Goal: Task Accomplishment & Management: Manage account settings

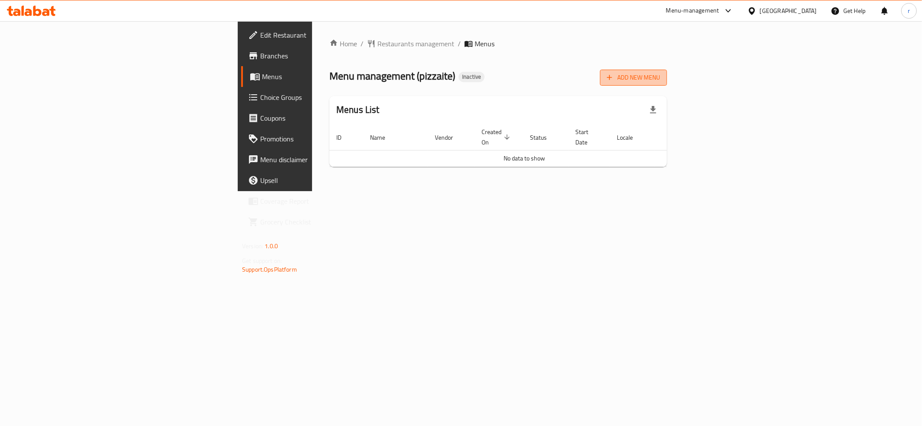
click at [660, 77] on span "Add New Menu" at bounding box center [633, 77] width 53 height 11
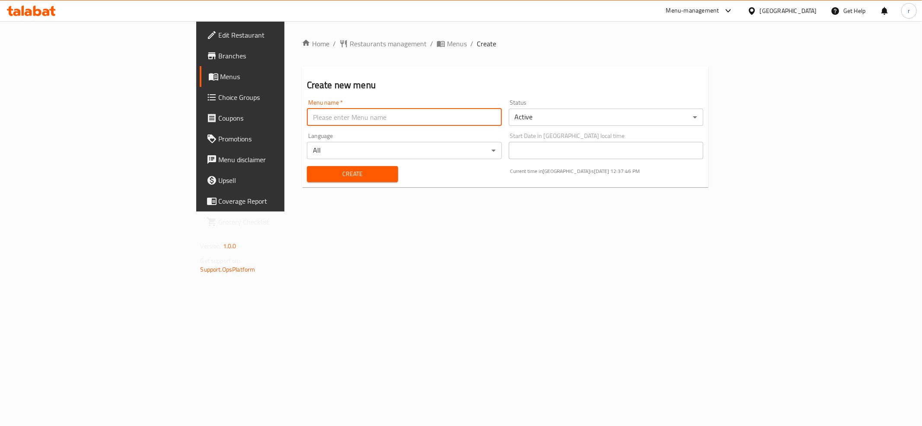
click at [307, 112] on input "text" at bounding box center [404, 117] width 195 height 17
type input "rahma"
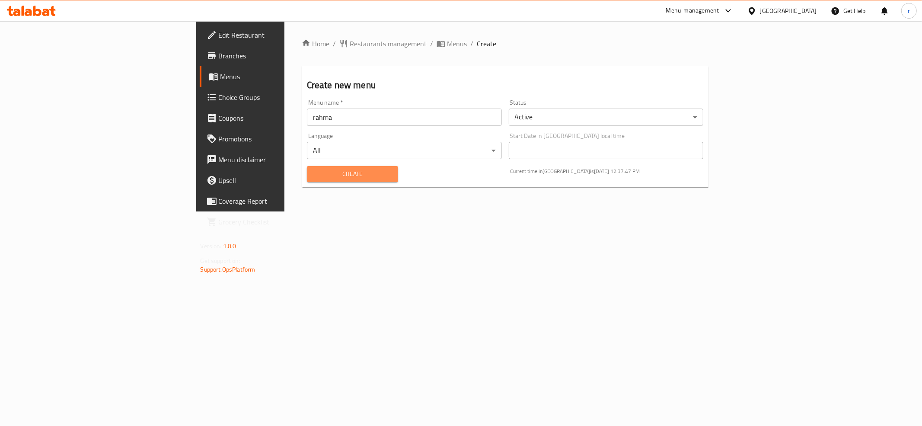
click at [314, 177] on span "Create" at bounding box center [352, 174] width 77 height 11
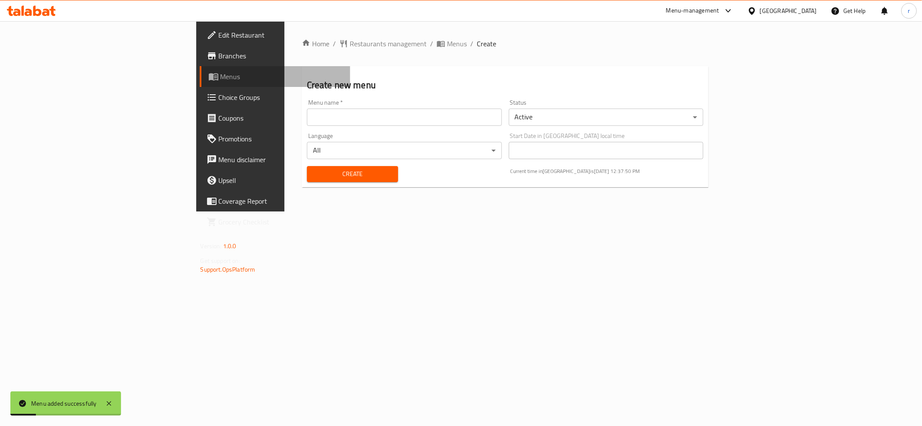
click at [221, 71] on span "Menus" at bounding box center [282, 76] width 123 height 10
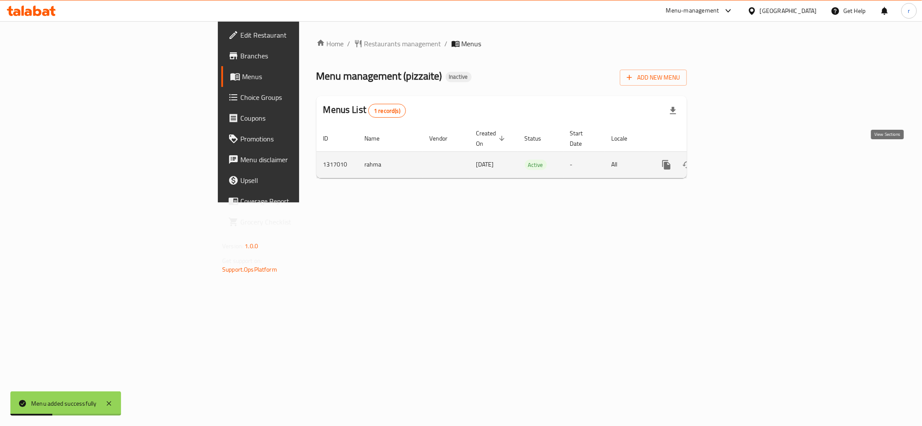
click at [734, 161] on icon "enhanced table" at bounding box center [729, 165] width 10 height 10
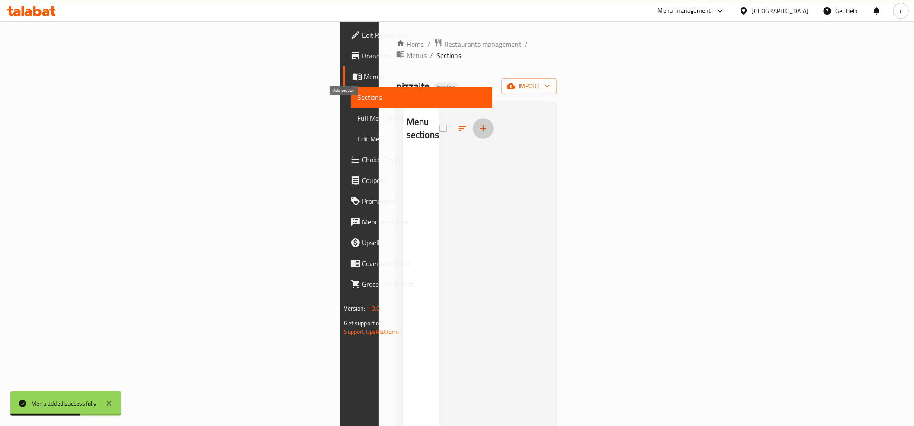
click at [478, 123] on icon "button" at bounding box center [483, 128] width 10 height 10
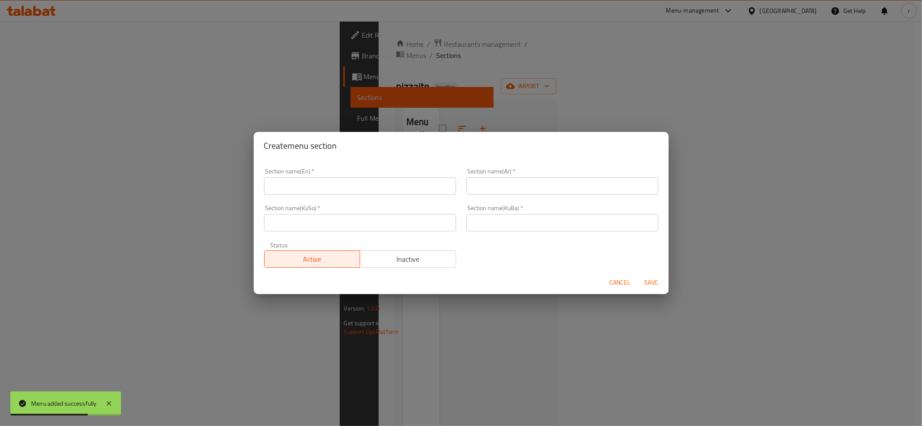
click at [465, 99] on div "Create menu section Section name(En)   * Section name(En) * Section name(Ar)   …" at bounding box center [461, 213] width 922 height 426
click at [630, 282] on span "Cancel" at bounding box center [620, 282] width 21 height 11
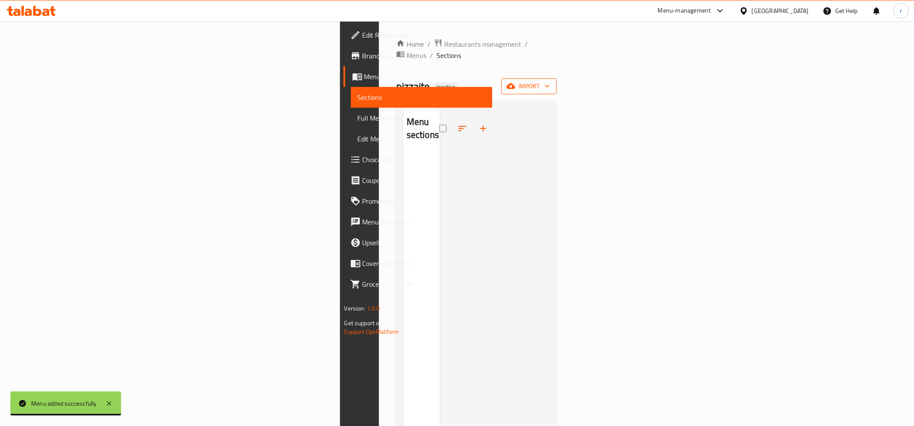
click at [551, 82] on icon "button" at bounding box center [547, 86] width 9 height 9
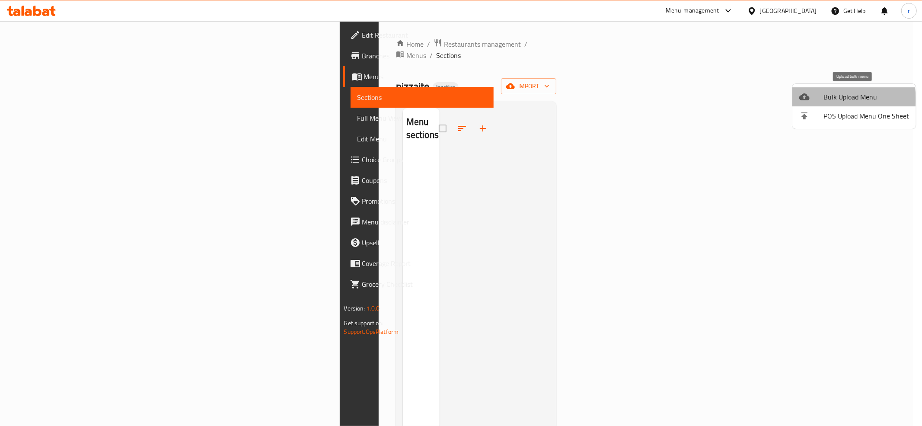
click at [826, 99] on span "Bulk Upload Menu" at bounding box center [867, 97] width 86 height 10
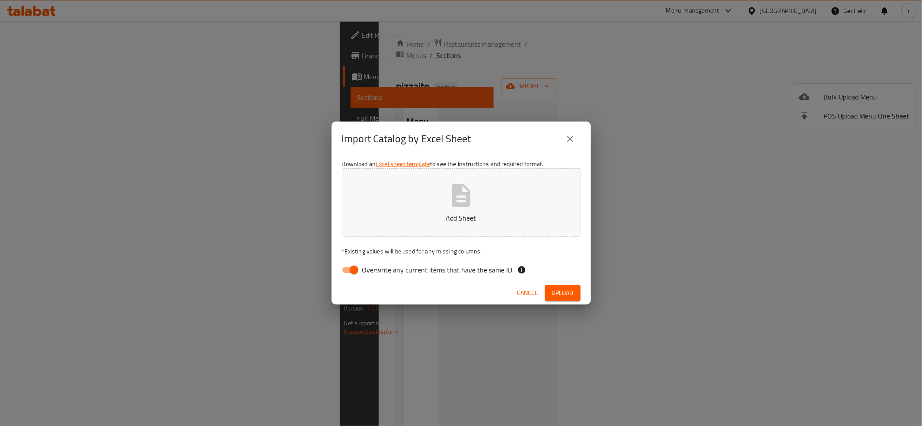
click at [343, 270] on input "Overwrite any current items that have the same ID." at bounding box center [353, 270] width 49 height 16
checkbox input "false"
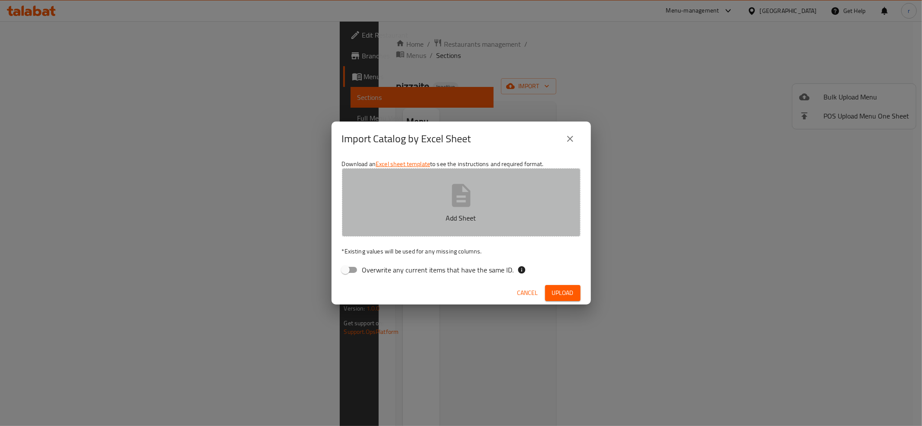
click at [388, 199] on button "Add Sheet" at bounding box center [461, 202] width 239 height 68
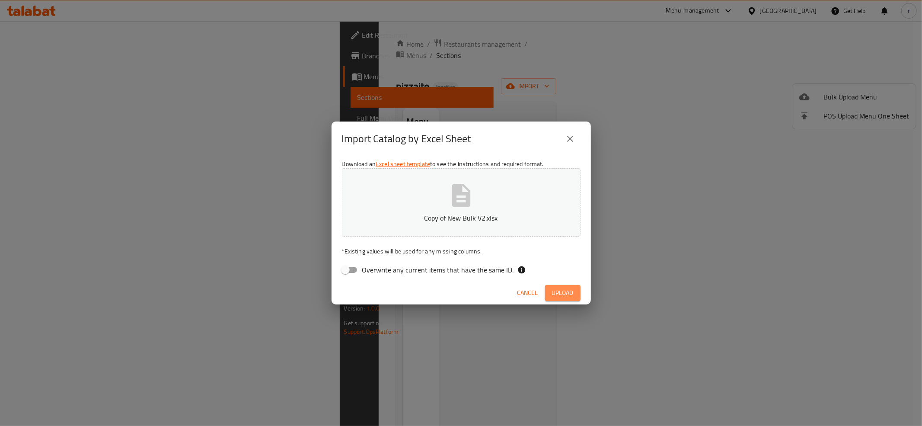
click at [557, 289] on span "Upload" at bounding box center [563, 293] width 22 height 11
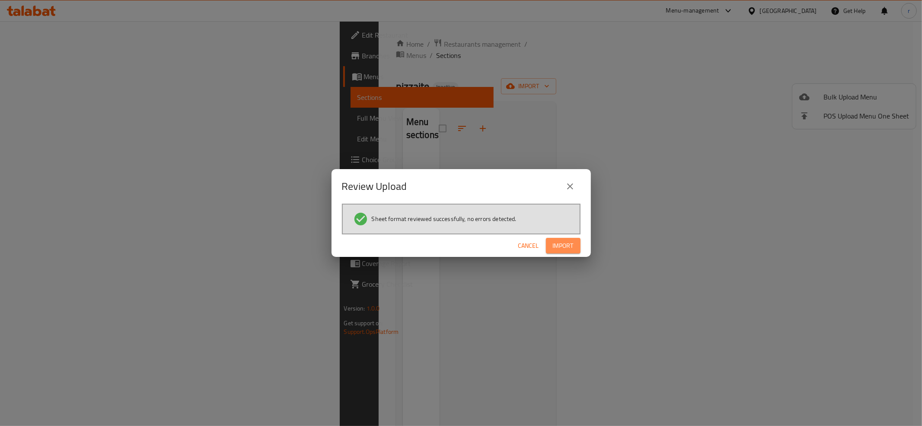
click at [557, 244] on span "Import" at bounding box center [563, 245] width 21 height 11
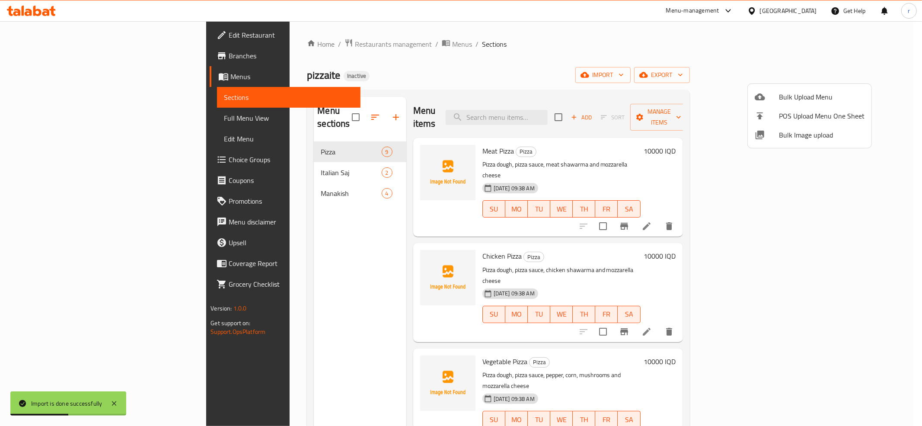
click at [215, 168] on div at bounding box center [461, 213] width 922 height 426
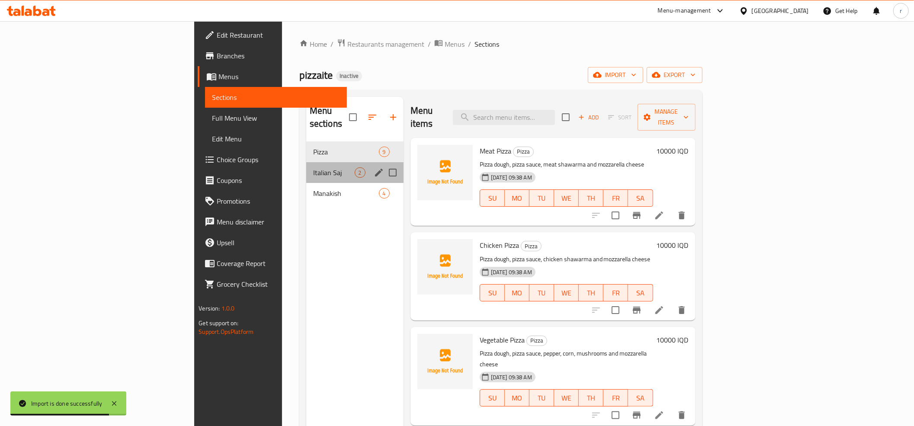
click at [306, 166] on div "Italian Saj 2" at bounding box center [354, 172] width 97 height 21
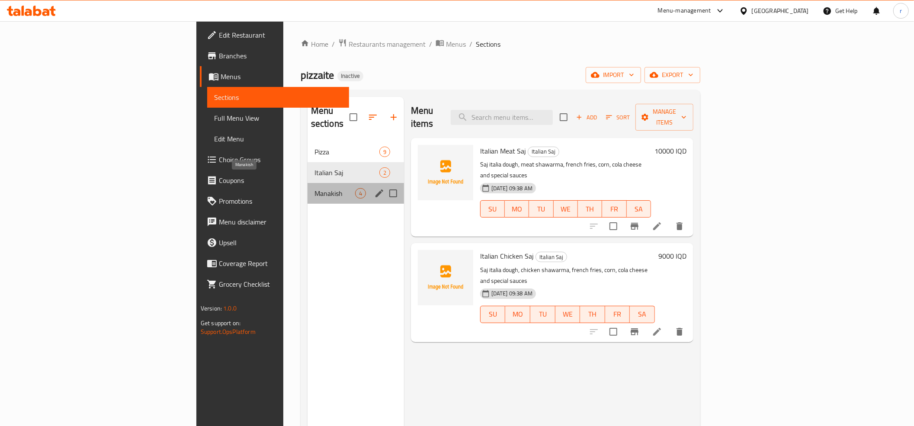
click at [314, 188] on span "Manakish" at bounding box center [334, 193] width 41 height 10
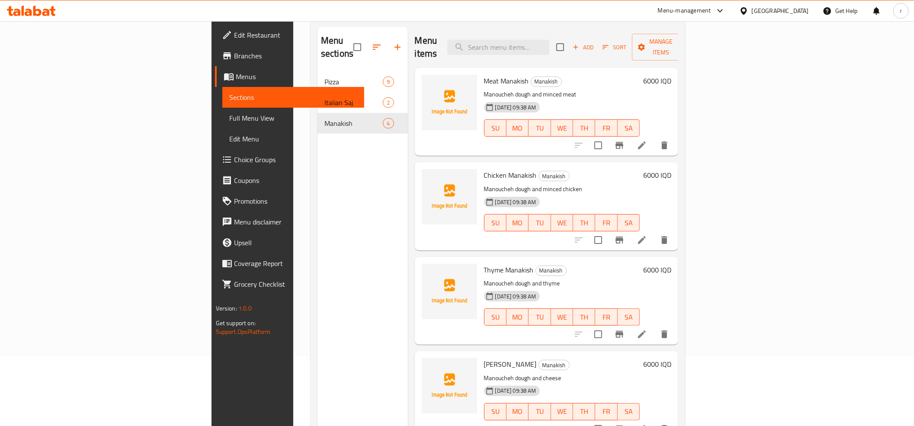
scroll to position [96, 0]
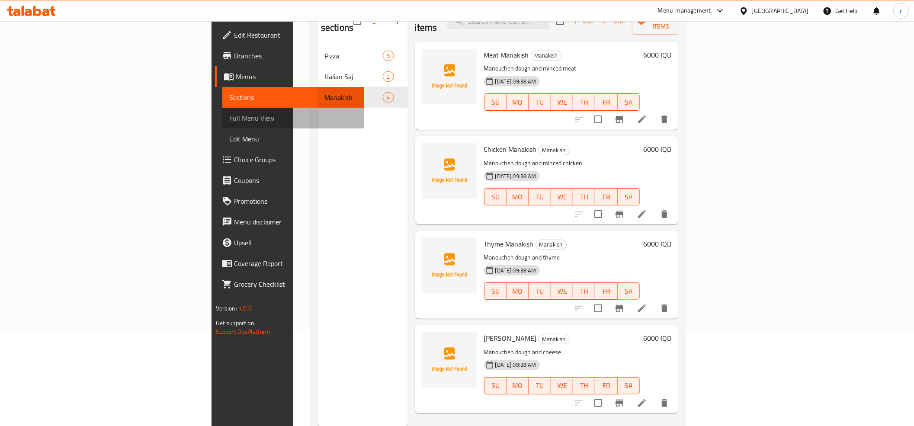
click at [229, 123] on span "Full Menu View" at bounding box center [293, 118] width 128 height 10
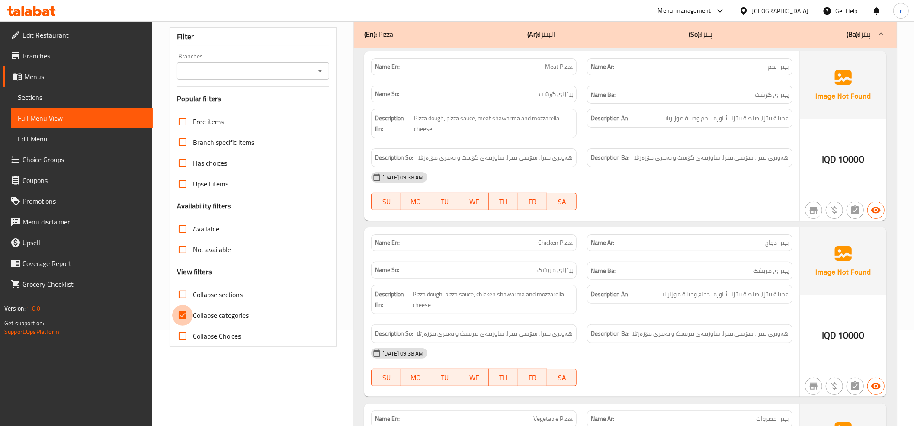
click at [182, 310] on input "Collapse categories" at bounding box center [182, 315] width 21 height 21
checkbox input "false"
click at [317, 71] on icon "Open" at bounding box center [320, 71] width 10 height 10
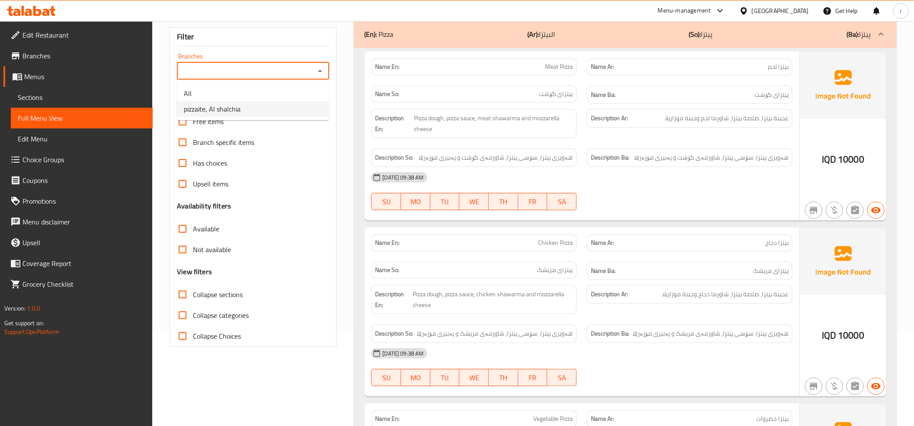
click at [309, 115] on li "pizzaite, Al shalchia" at bounding box center [253, 109] width 152 height 16
type input "pizzaite, Al shalchia"
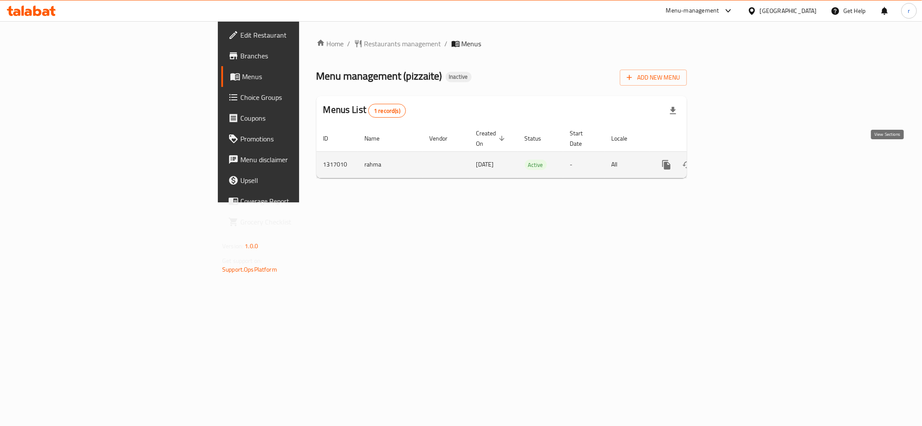
click at [739, 157] on link "enhanced table" at bounding box center [729, 164] width 21 height 21
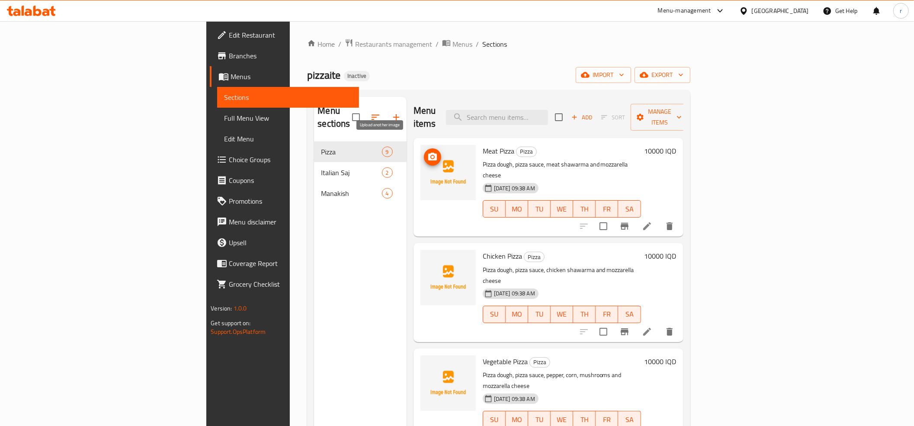
click at [427, 152] on icon "upload picture" at bounding box center [432, 157] width 10 height 10
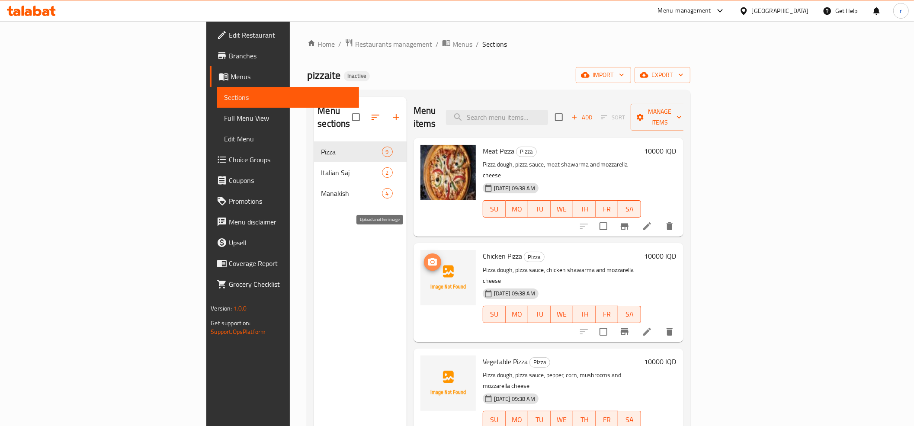
click at [427, 257] on icon "upload picture" at bounding box center [432, 262] width 10 height 10
click at [427, 362] on icon "upload picture" at bounding box center [432, 367] width 10 height 10
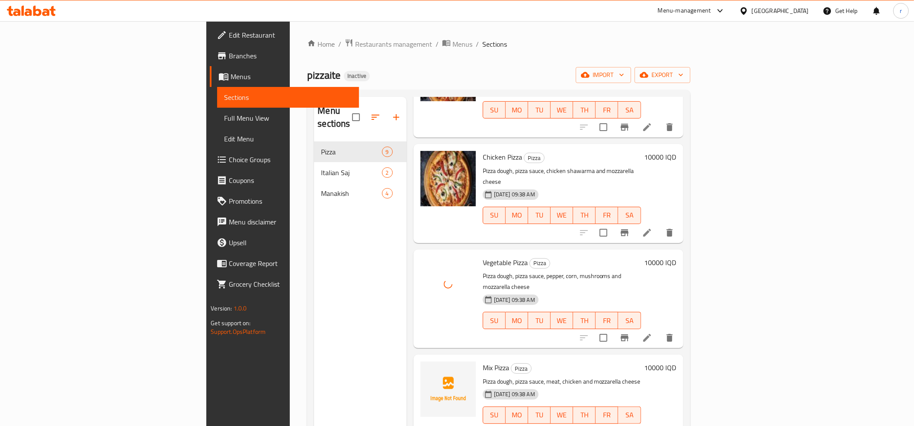
scroll to position [192, 0]
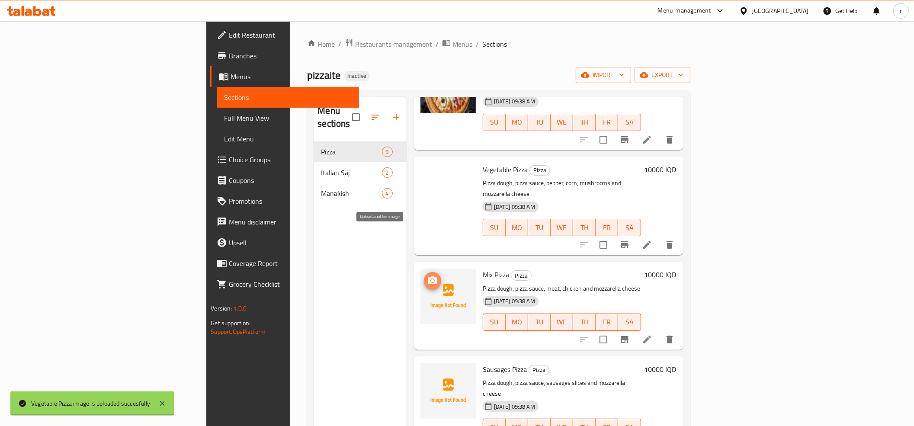
click at [428, 276] on icon "upload picture" at bounding box center [432, 280] width 9 height 8
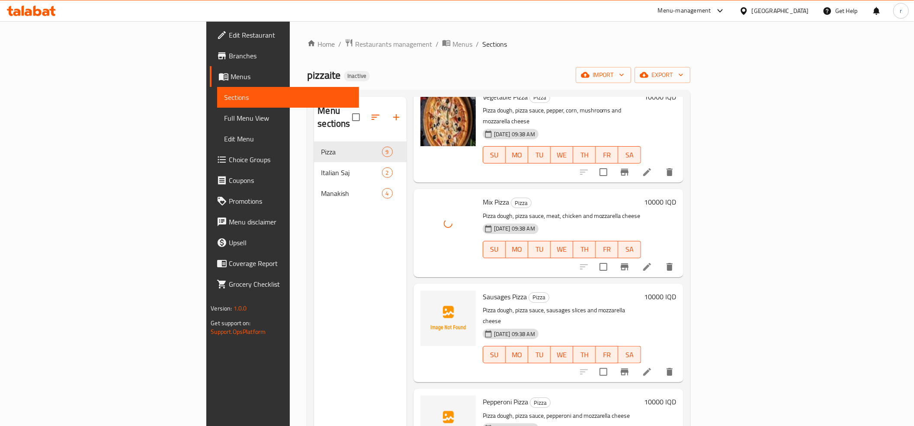
scroll to position [288, 0]
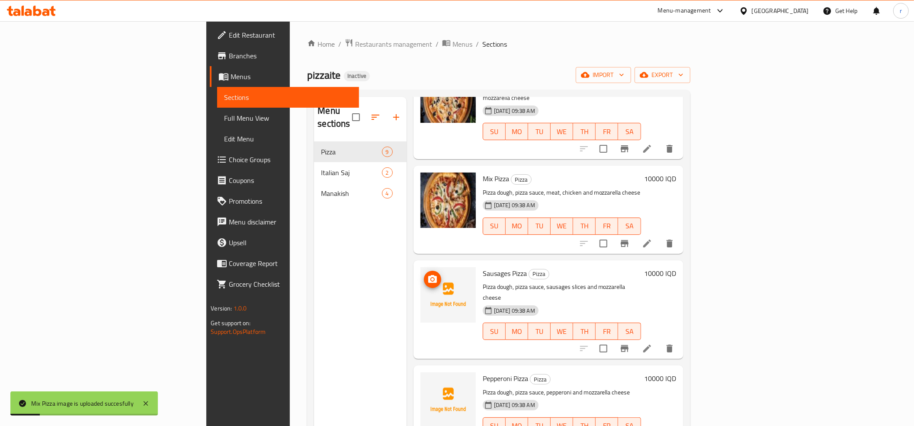
click at [428, 275] on icon "upload picture" at bounding box center [432, 279] width 9 height 8
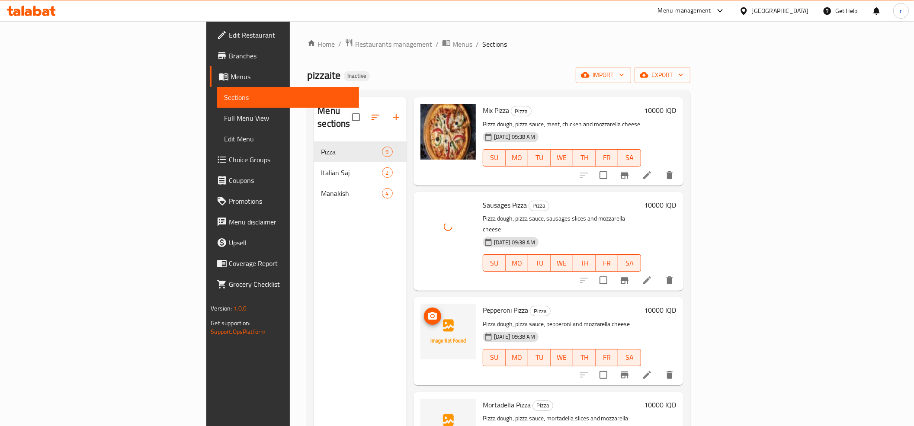
scroll to position [384, 0]
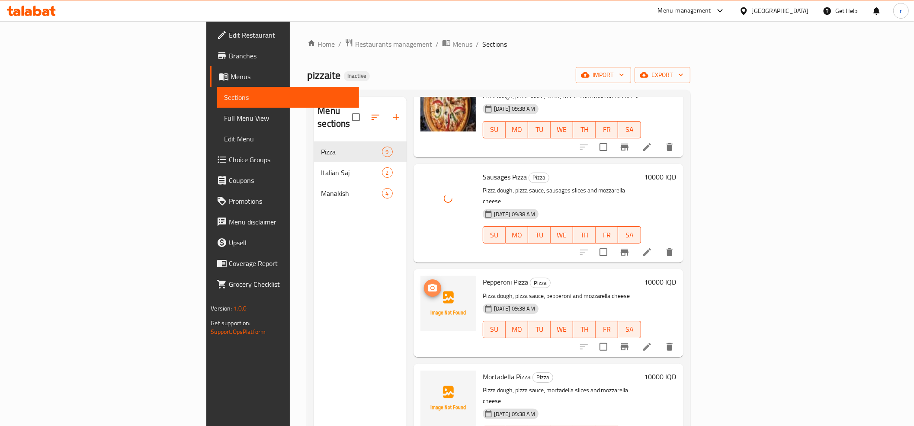
click at [431, 287] on circle "upload picture" at bounding box center [432, 288] width 3 height 3
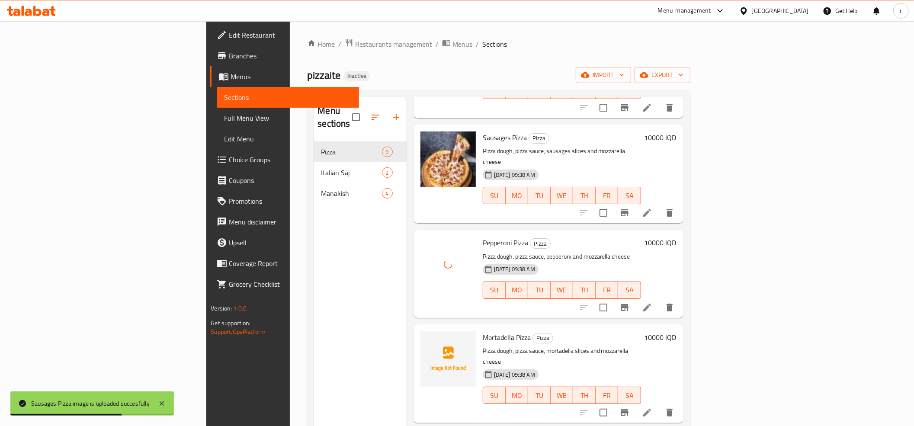
scroll to position [445, 0]
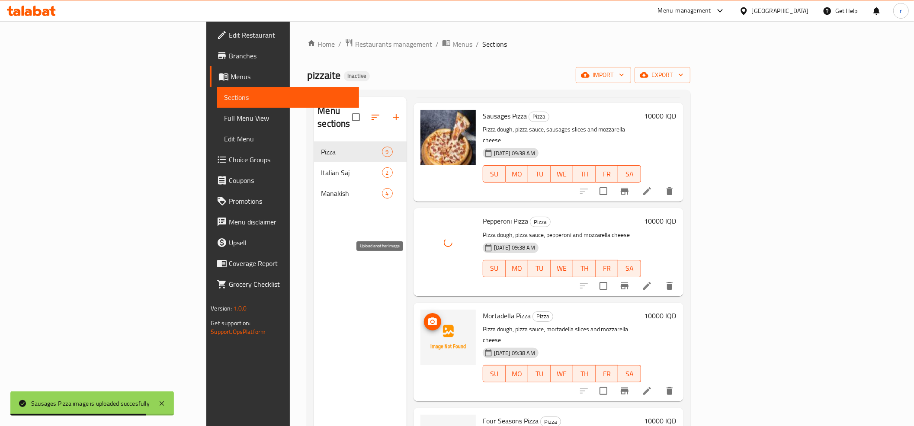
click at [427, 317] on icon "upload picture" at bounding box center [432, 322] width 10 height 10
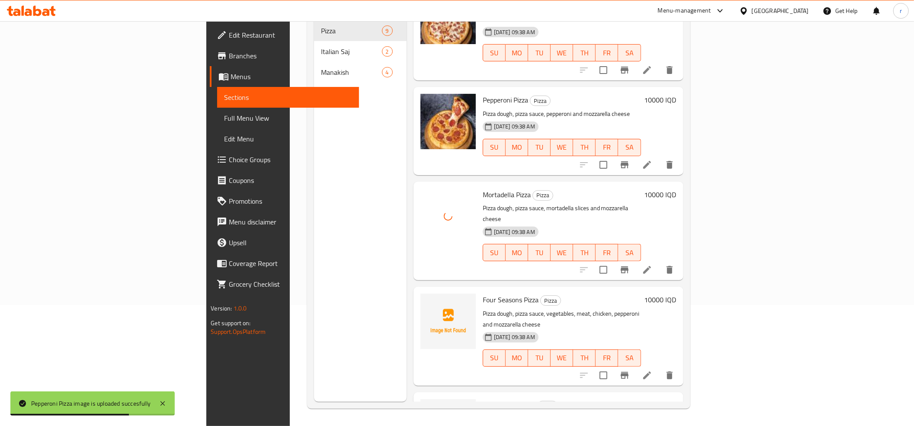
scroll to position [122, 0]
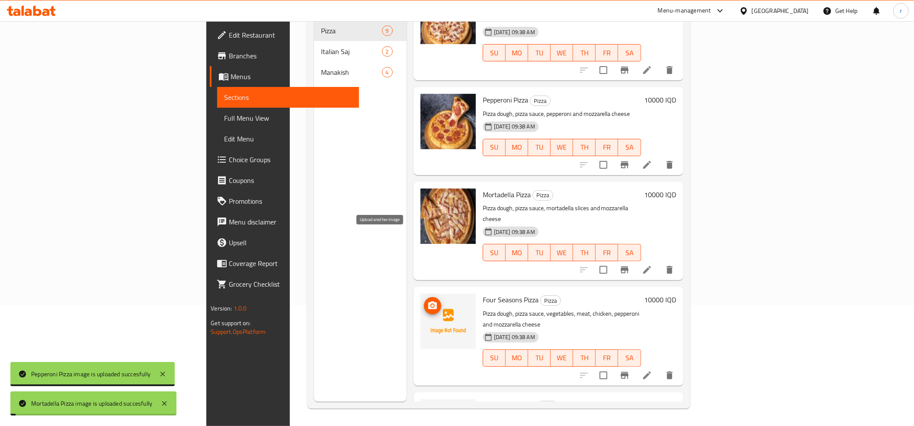
click at [427, 301] on icon "upload picture" at bounding box center [432, 306] width 10 height 10
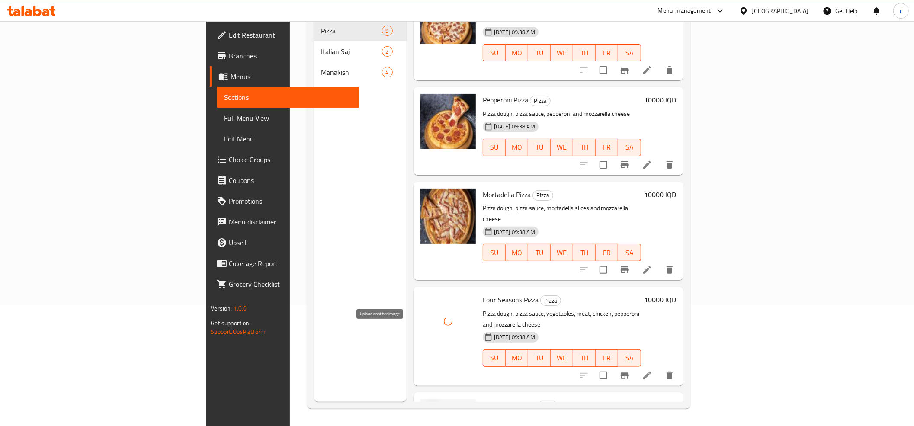
click at [428, 407] on icon "upload picture" at bounding box center [432, 411] width 9 height 8
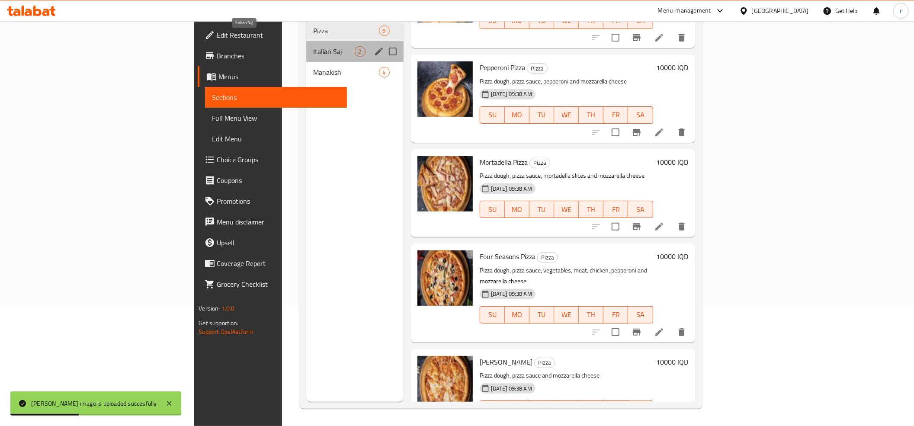
click at [313, 46] on span "Italian Saj" at bounding box center [334, 51] width 42 height 10
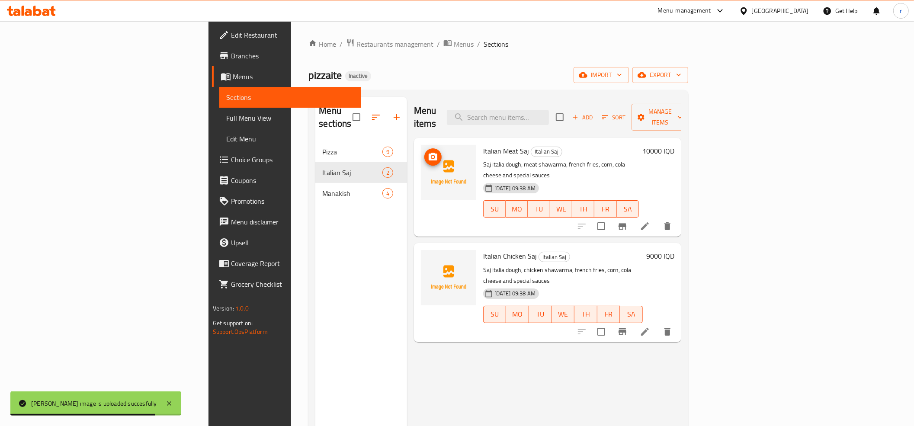
click at [429, 153] on icon "upload picture" at bounding box center [433, 157] width 9 height 8
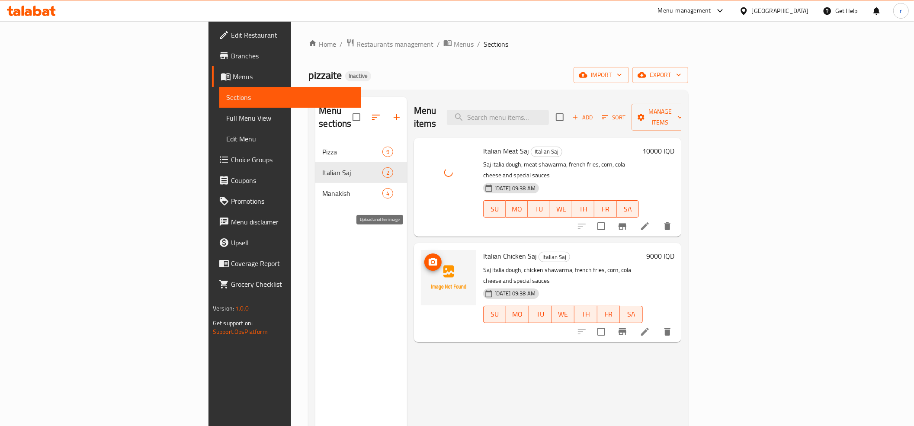
click at [429, 258] on icon "upload picture" at bounding box center [433, 262] width 9 height 8
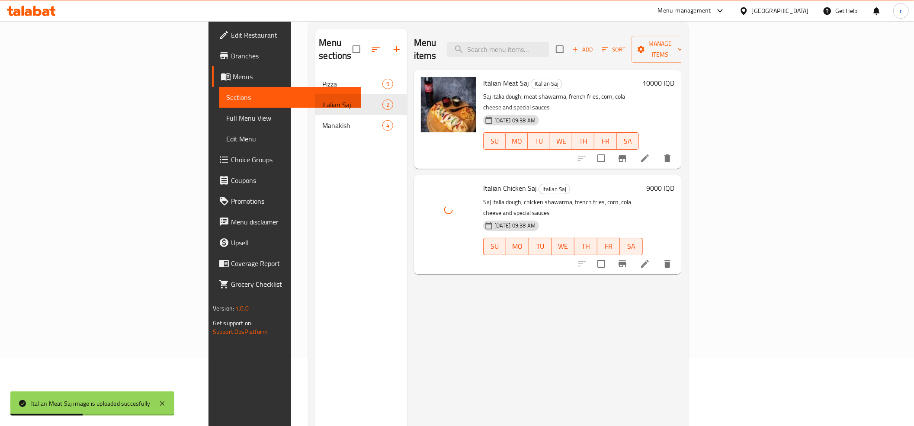
scroll to position [96, 0]
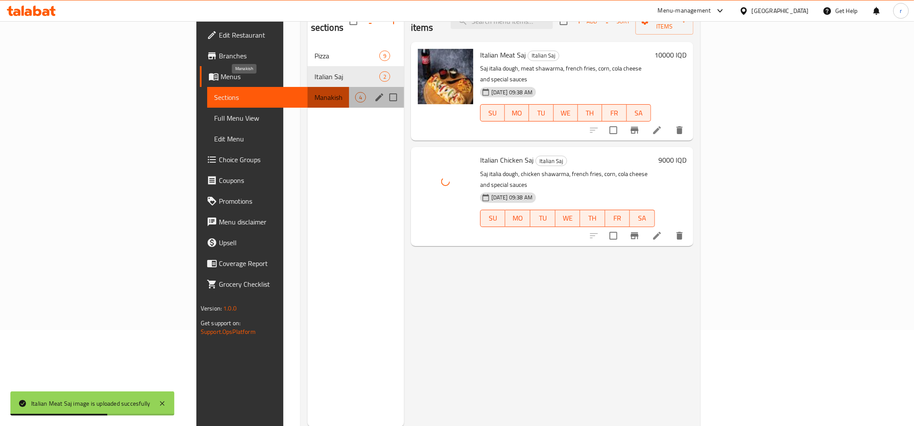
click at [314, 92] on span "Manakish" at bounding box center [334, 97] width 41 height 10
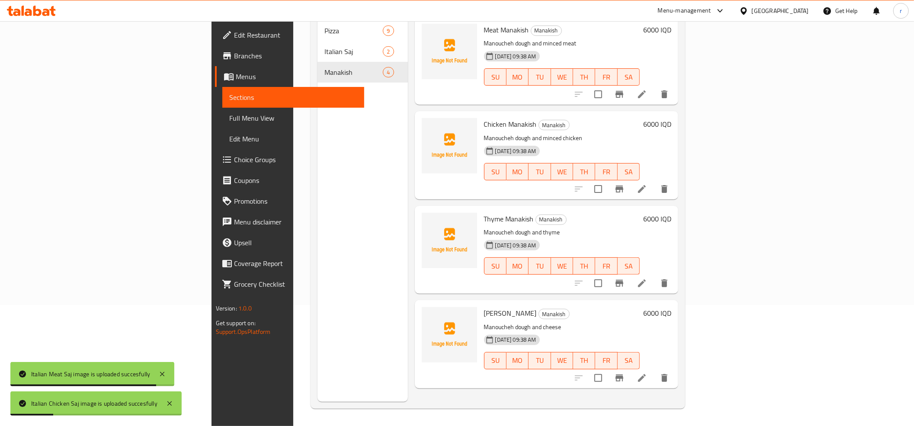
scroll to position [25, 0]
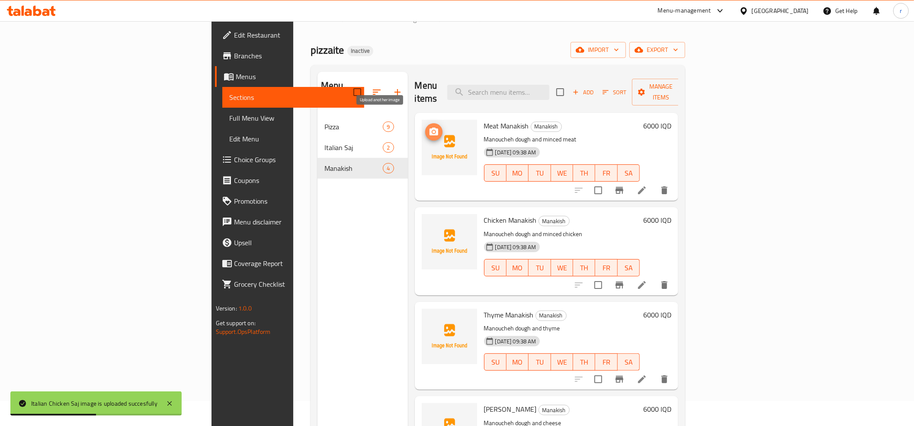
click at [429, 127] on icon "upload picture" at bounding box center [434, 132] width 10 height 10
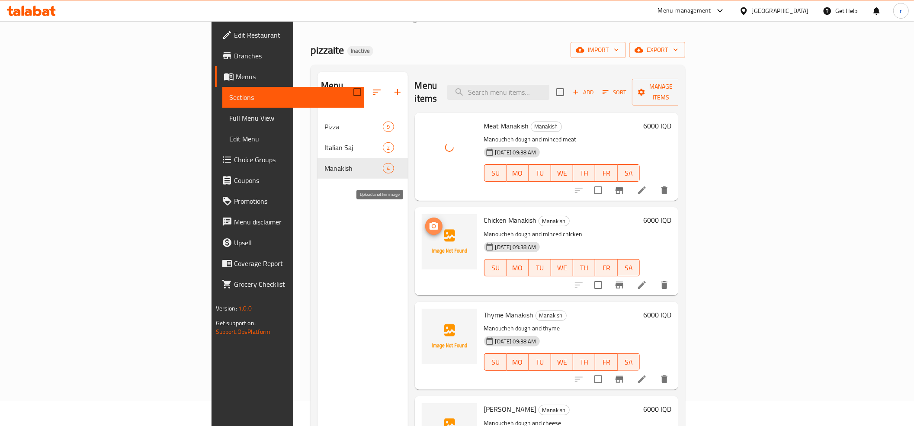
click at [425, 221] on span "upload picture" at bounding box center [433, 226] width 17 height 10
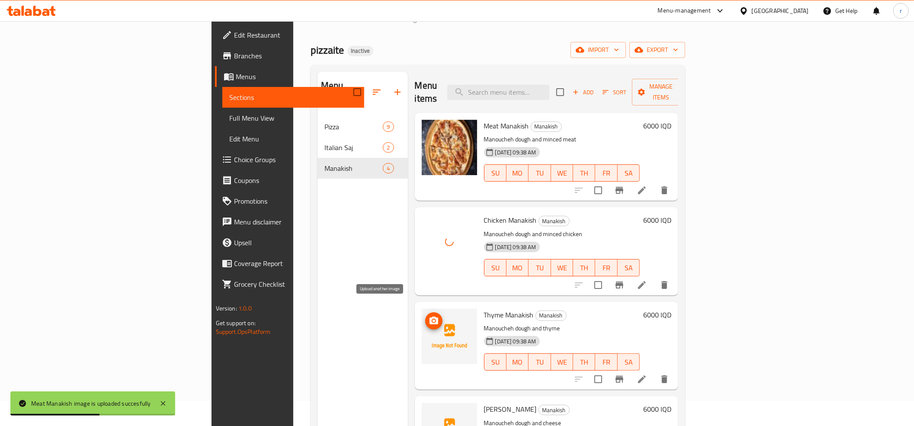
click at [429, 317] on icon "upload picture" at bounding box center [433, 321] width 9 height 8
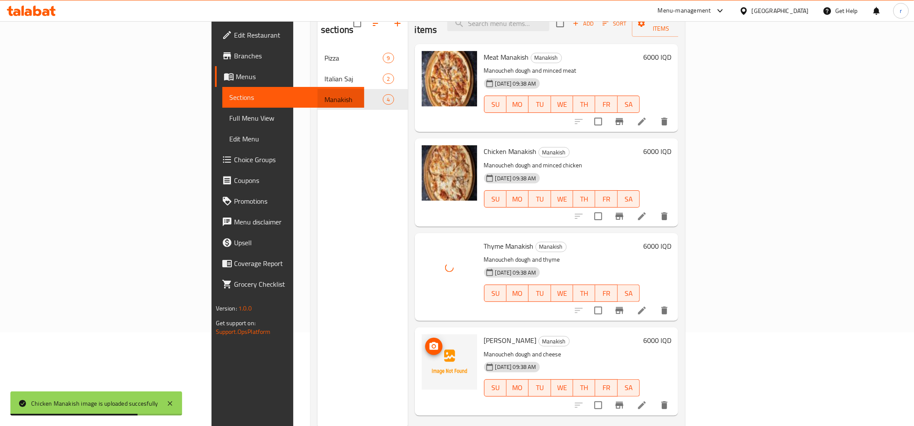
scroll to position [122, 0]
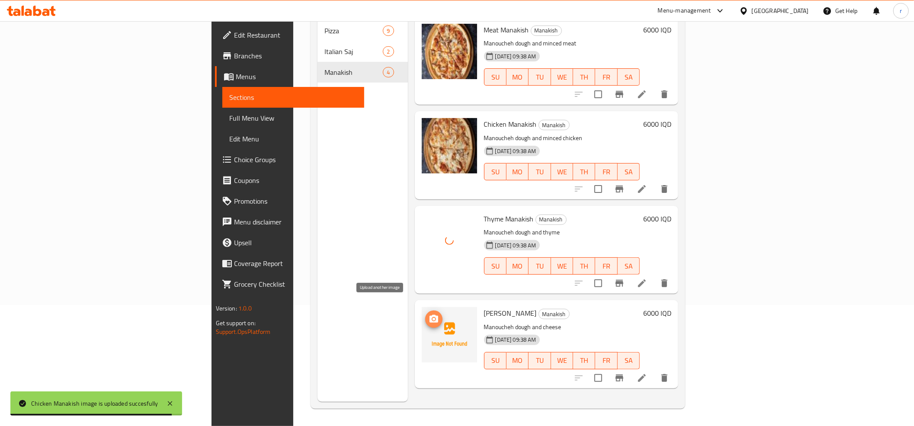
click at [429, 315] on icon "upload picture" at bounding box center [433, 319] width 9 height 8
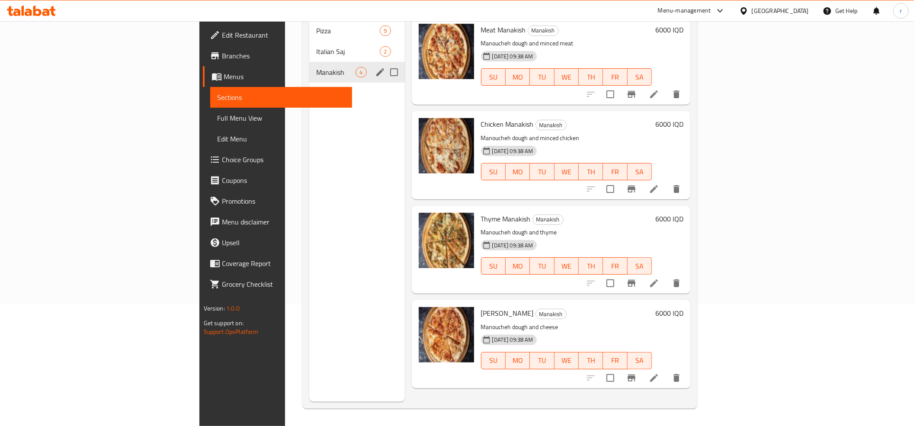
click at [309, 62] on div "Manakish 4" at bounding box center [356, 72] width 95 height 21
click at [309, 44] on div "Italian Saj 2" at bounding box center [356, 51] width 95 height 21
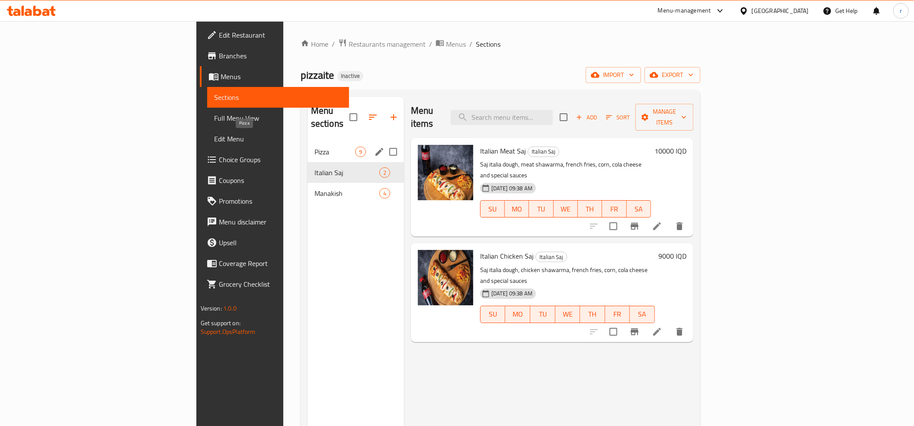
click at [314, 147] on span "Pizza" at bounding box center [334, 152] width 41 height 10
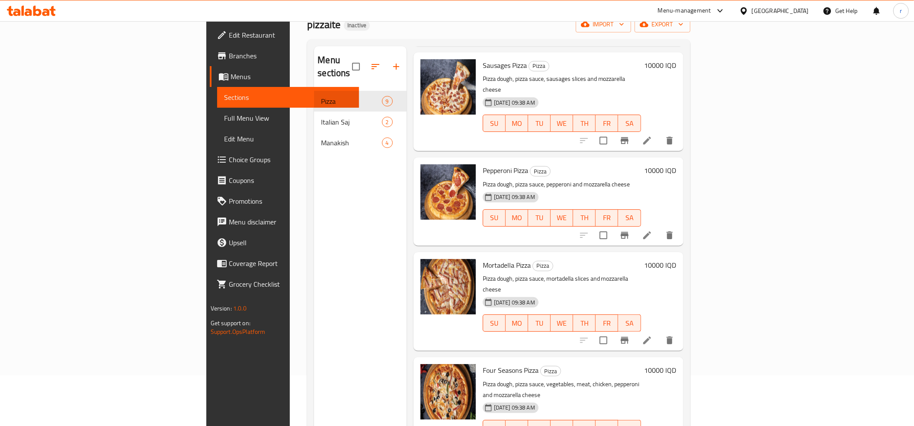
scroll to position [122, 0]
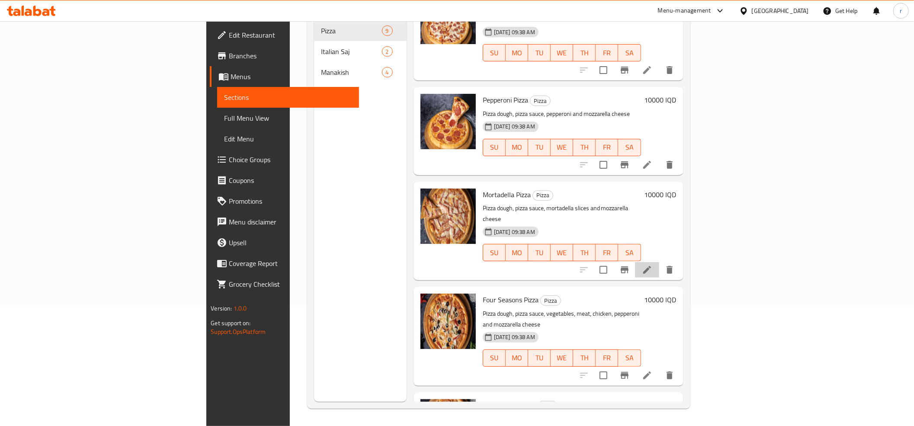
click at [659, 262] on li at bounding box center [647, 270] width 24 height 16
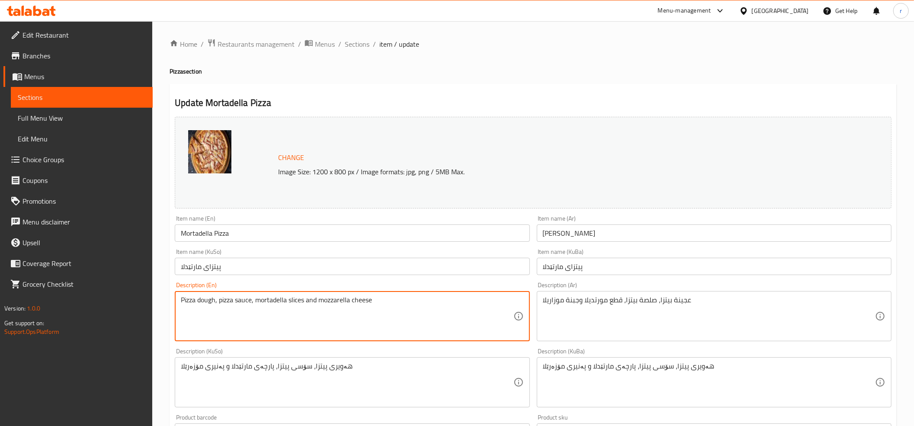
click at [292, 303] on textarea "Pizza dough, pizza sauce, mortadella slices and mozzarella cheese" at bounding box center [347, 316] width 332 height 41
paste textarea "Pieces"
click at [289, 297] on textarea "Pizza dough, pizza sauce, mortadella Pieces and mozzarella cheese" at bounding box center [347, 316] width 332 height 41
click at [294, 302] on textarea "Pizza dough, pizza sauce, mortadella pieces and mozzarella cheese" at bounding box center [347, 316] width 332 height 41
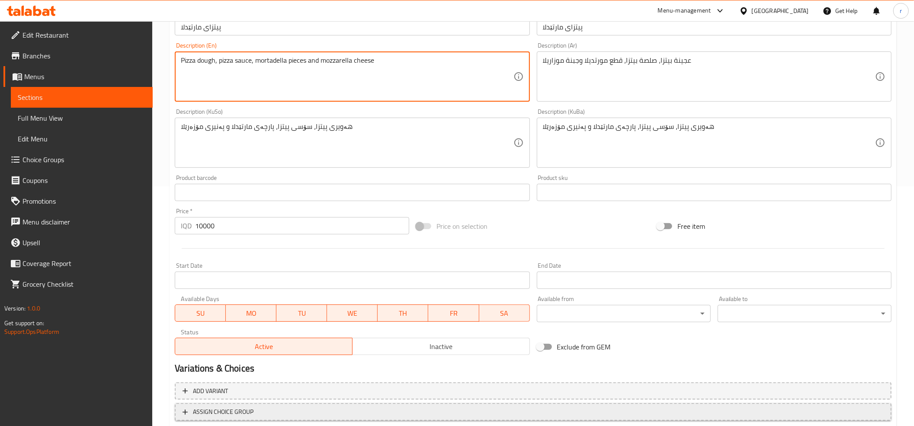
scroll to position [288, 0]
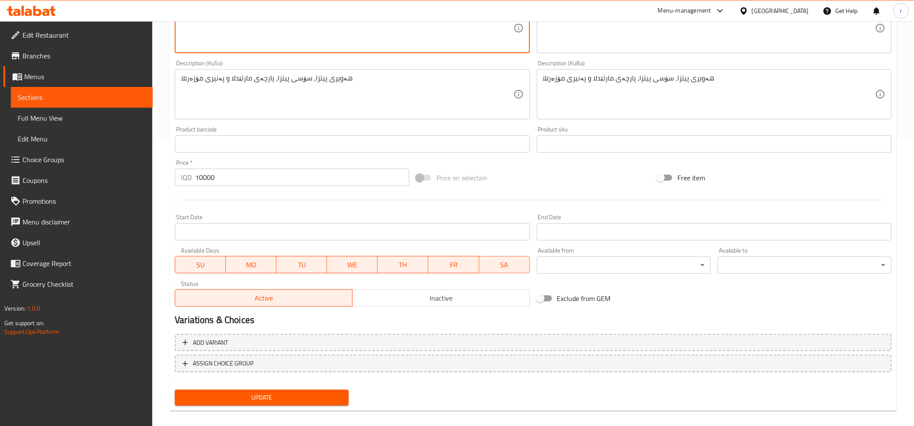
type textarea "Pizza dough, pizza sauce, mortadella pieces and mozzarella cheese"
click at [285, 398] on span "Update" at bounding box center [262, 397] width 160 height 11
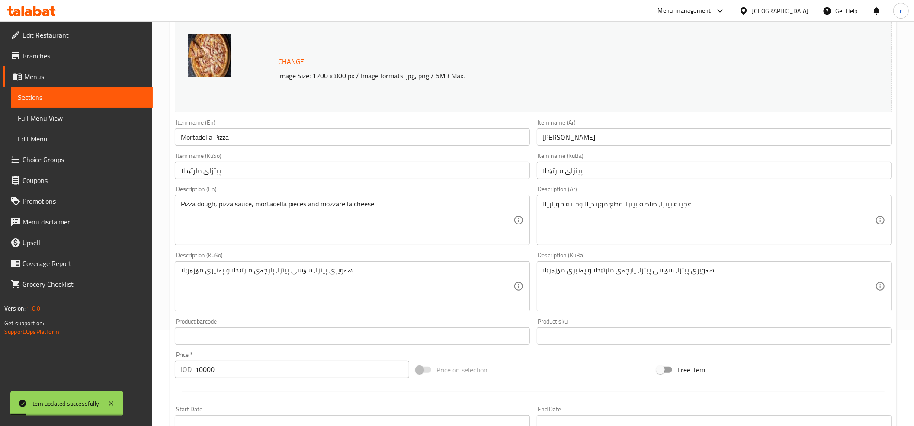
scroll to position [0, 0]
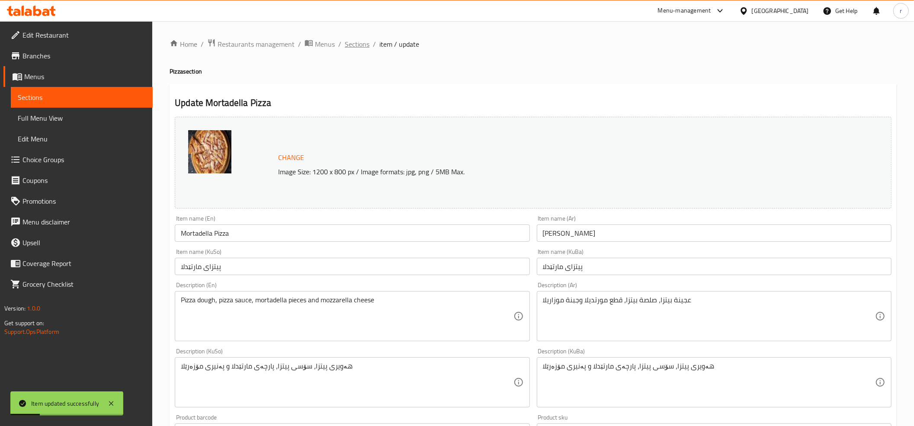
click at [357, 44] on span "Sections" at bounding box center [357, 44] width 25 height 10
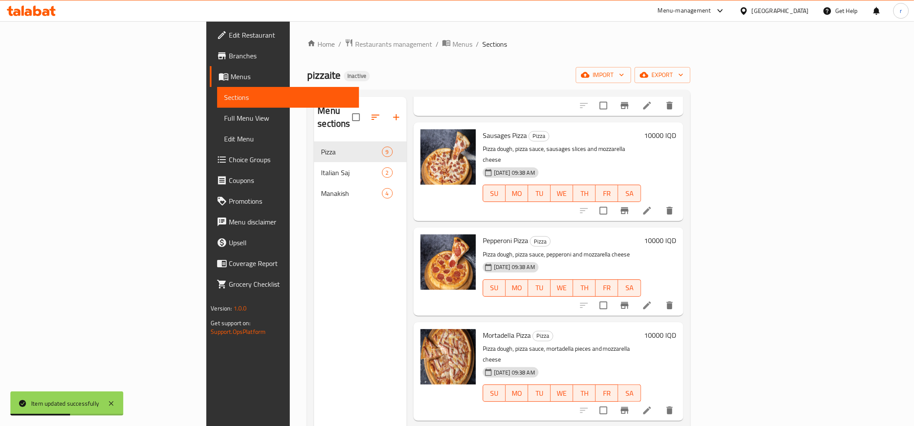
scroll to position [445, 0]
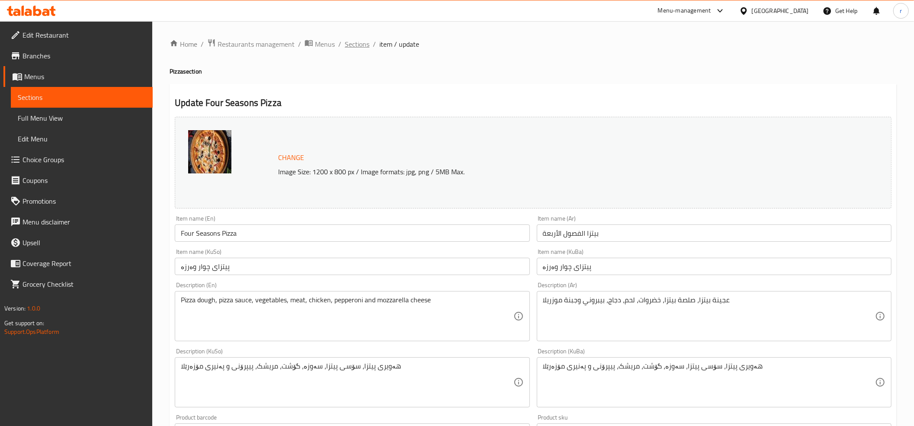
click at [347, 42] on span "Sections" at bounding box center [357, 44] width 25 height 10
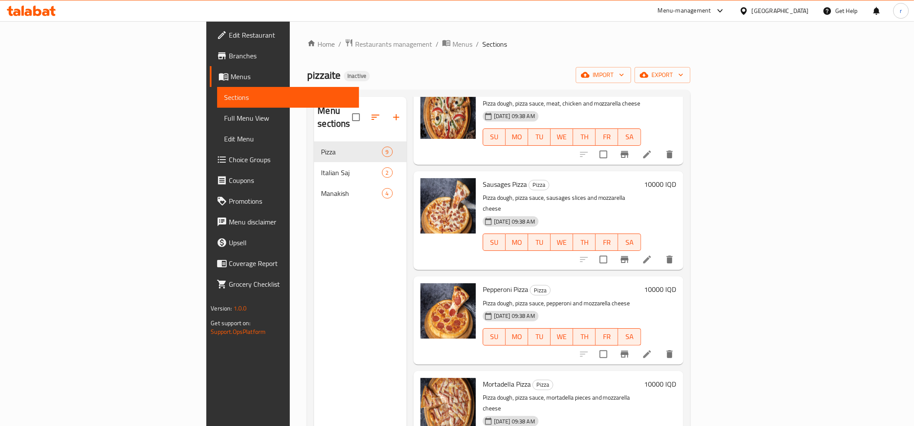
scroll to position [349, 0]
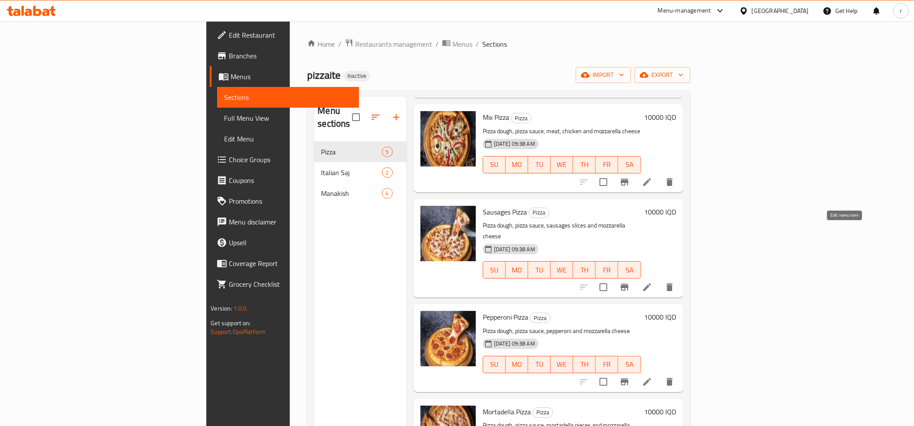
click at [652, 282] on icon at bounding box center [647, 287] width 10 height 10
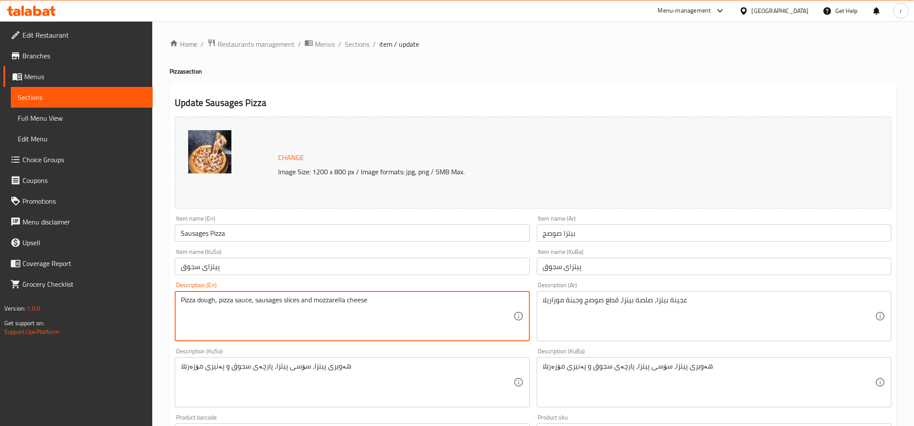
click at [291, 300] on textarea "Pizza dough, pizza sauce, sausages slices and mozzarella cheese" at bounding box center [347, 316] width 332 height 41
paste textarea "pie"
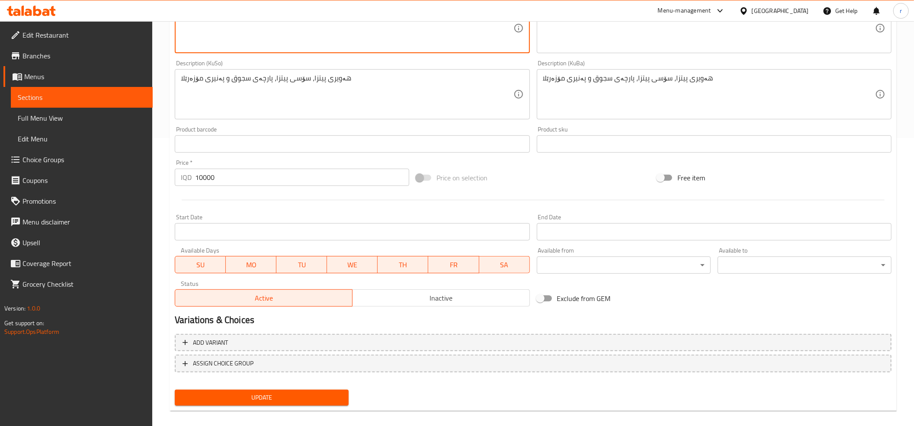
type textarea "Pizza dough, pizza sauce, sausages pieces and mozzarella cheese"
click at [303, 396] on span "Update" at bounding box center [262, 397] width 160 height 11
click at [25, 15] on icon at bounding box center [28, 12] width 7 height 7
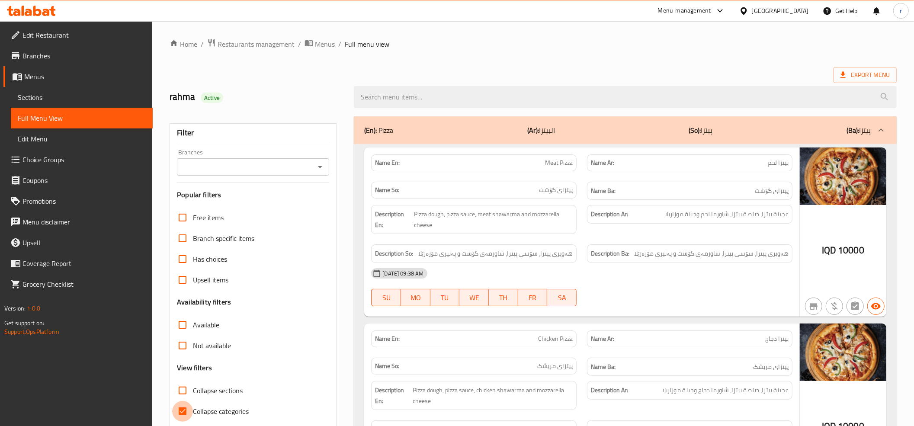
click at [181, 413] on input "Collapse categories" at bounding box center [182, 411] width 21 height 21
checkbox input "false"
click at [320, 171] on icon "Open" at bounding box center [320, 167] width 10 height 10
click at [320, 195] on li "All" at bounding box center [253, 190] width 152 height 16
click at [324, 168] on icon "Open" at bounding box center [320, 167] width 10 height 10
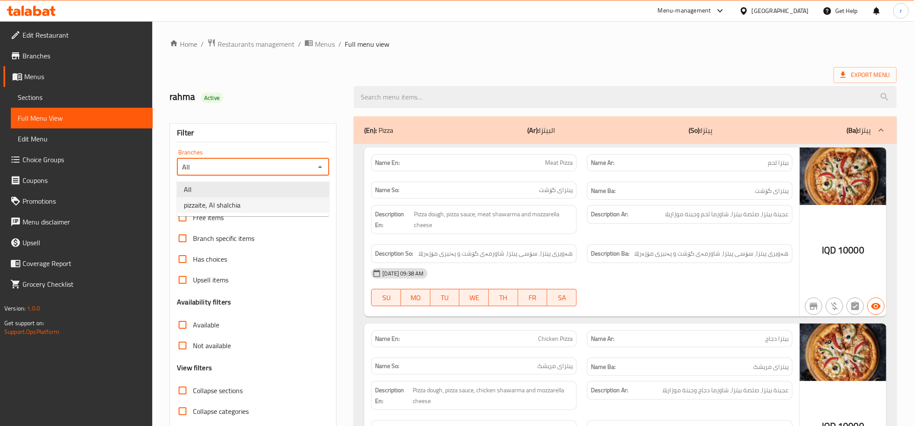
click at [307, 206] on li "pizzaite, Al shalchia" at bounding box center [253, 205] width 152 height 16
type input "pizzaite, Al shalchia"
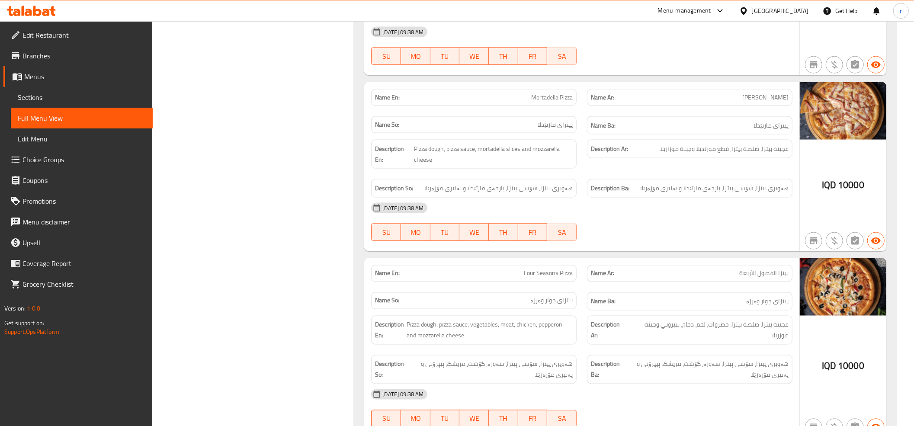
scroll to position [1137, 0]
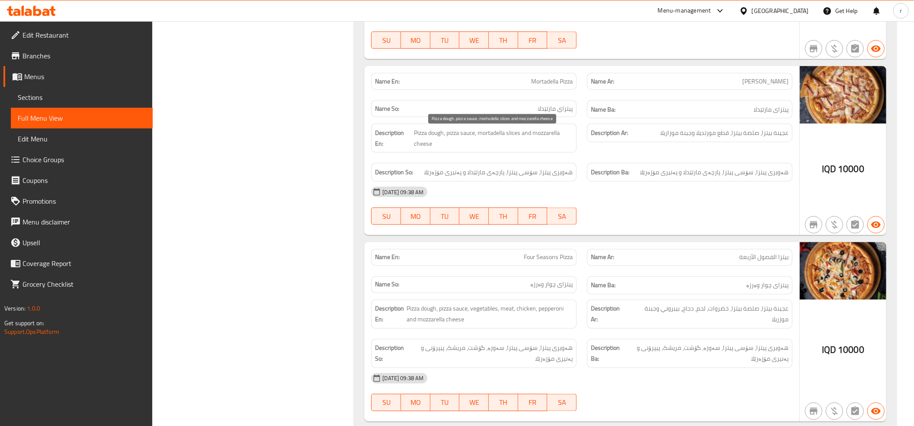
click at [507, 140] on span "Pizza dough, pizza sauce, mortadella slices and mozzarella cheese" at bounding box center [493, 138] width 159 height 21
copy span "slices"
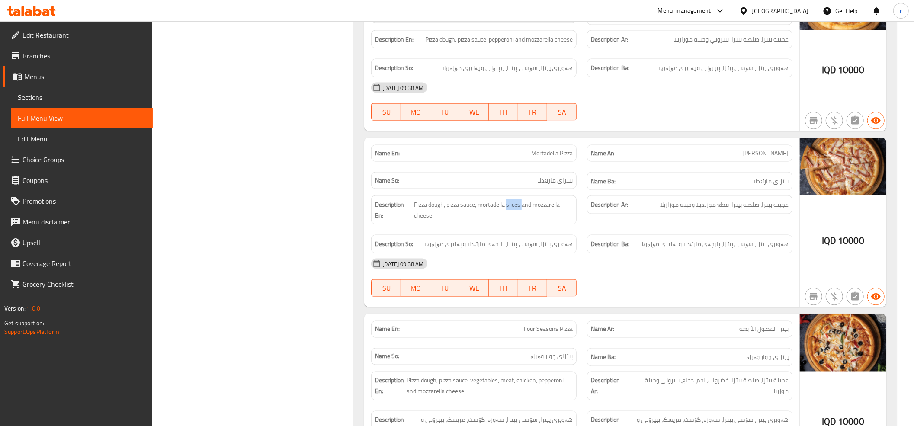
scroll to position [1041, 0]
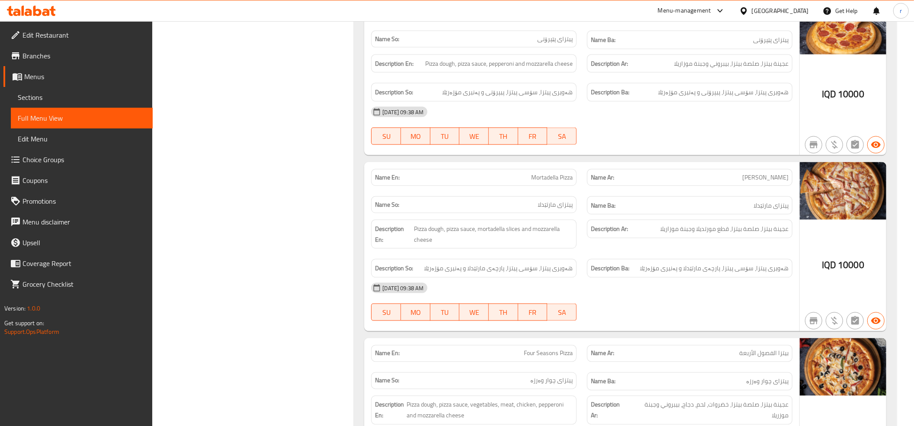
click at [646, 323] on div "13-10-2025 09:38 AM SU MO TU WE TH FR SA" at bounding box center [582, 302] width 432 height 48
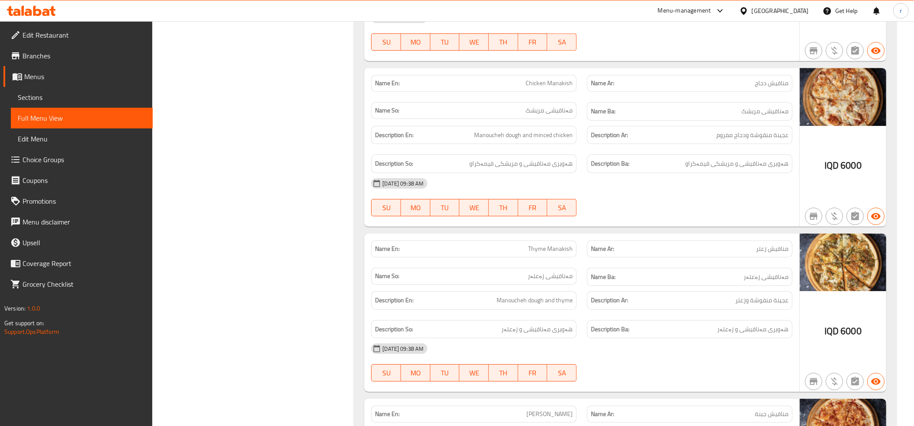
scroll to position [2098, 0]
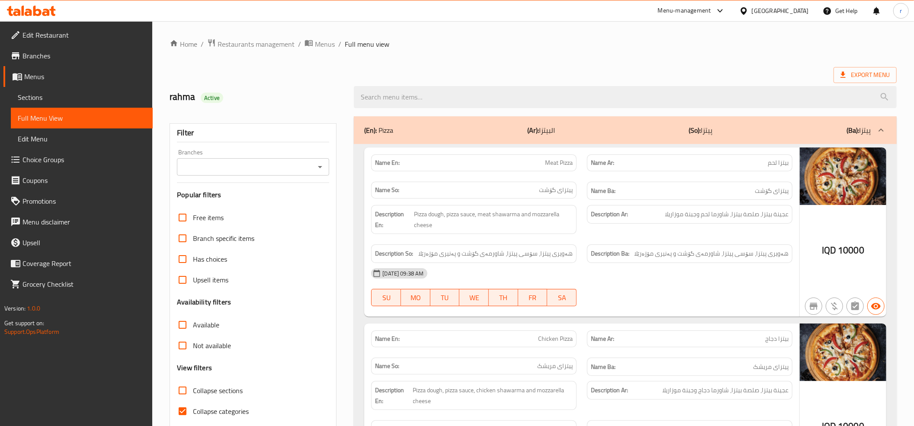
click at [180, 410] on input "Collapse categories" at bounding box center [182, 411] width 21 height 21
checkbox input "false"
click at [315, 166] on icon "Open" at bounding box center [320, 167] width 10 height 10
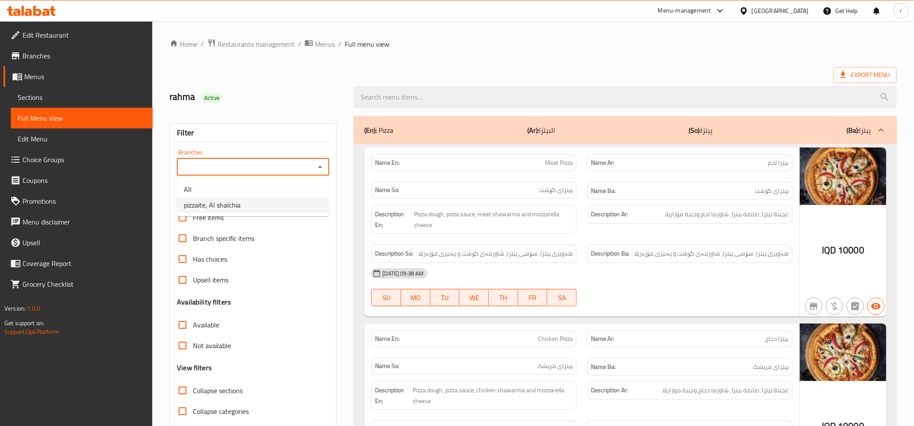
click at [305, 202] on li "pizzaite, Al shalchia" at bounding box center [253, 205] width 152 height 16
type input "pizzaite, Al shalchia"
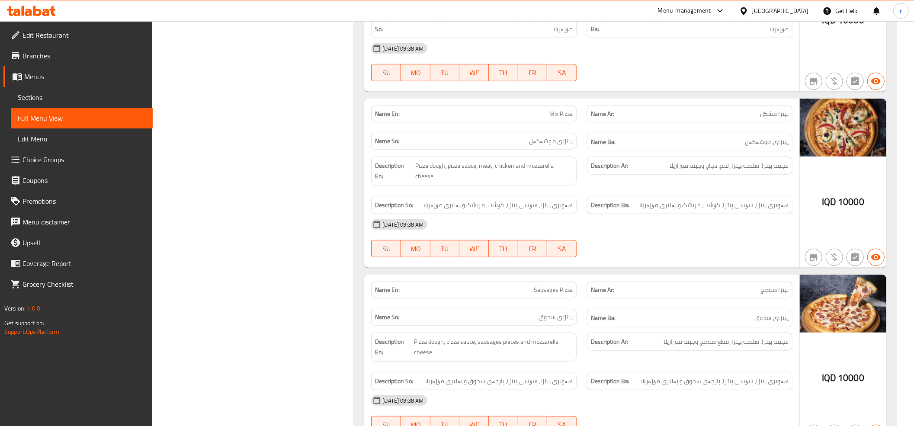
scroll to position [673, 0]
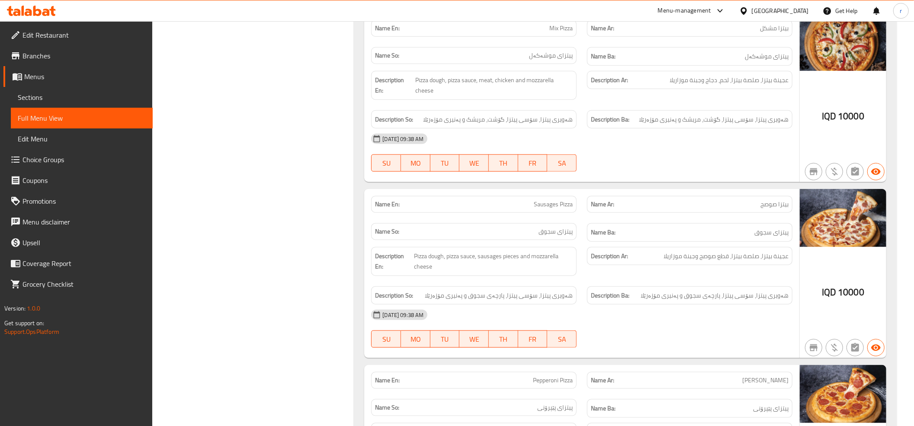
click at [19, 6] on icon at bounding box center [31, 11] width 49 height 10
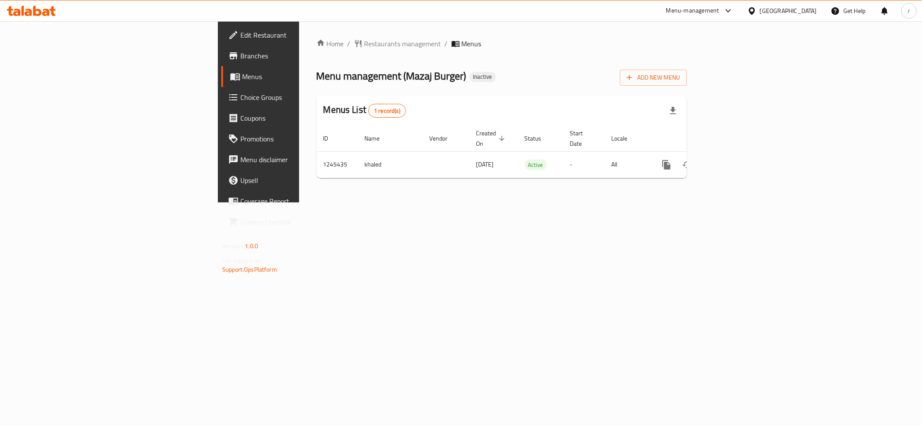
click at [299, 202] on div "Home / Restaurants management / Menus Menu management ( Mazaj Burger ) Inactive…" at bounding box center [501, 111] width 405 height 181
click at [221, 42] on link "Edit Restaurant" at bounding box center [296, 35] width 150 height 21
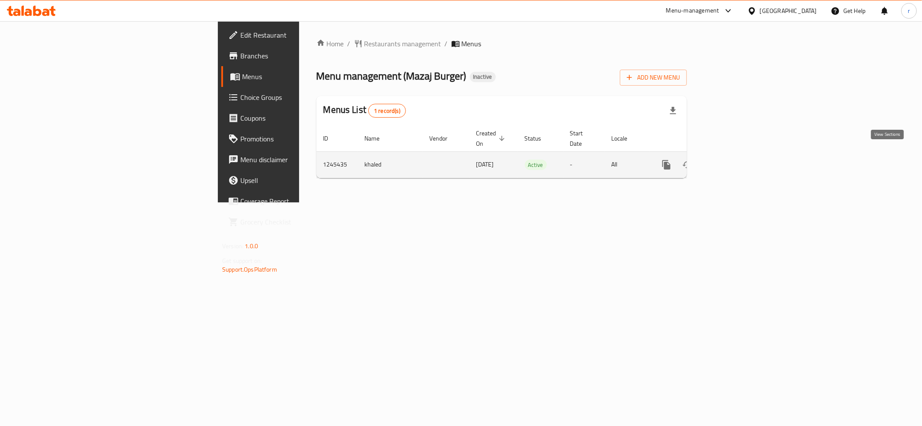
click at [739, 163] on link "enhanced table" at bounding box center [729, 164] width 21 height 21
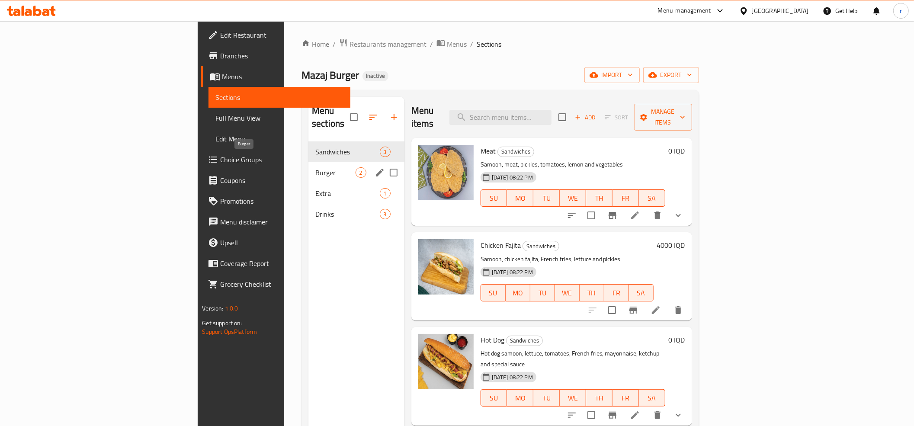
click at [315, 167] on span "Burger" at bounding box center [335, 172] width 40 height 10
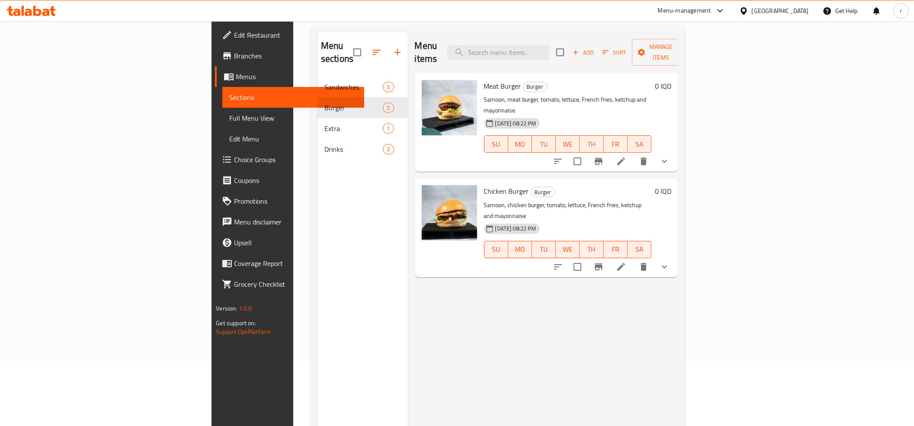
scroll to position [122, 0]
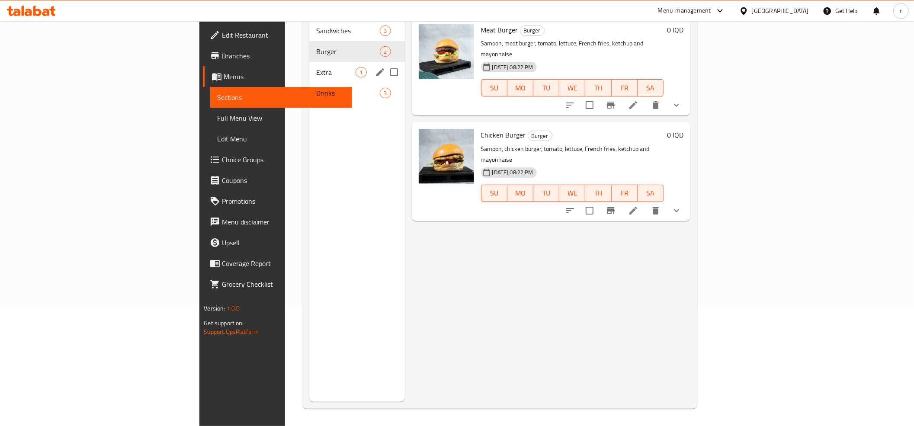
click at [309, 66] on div "Extra 1" at bounding box center [356, 72] width 95 height 21
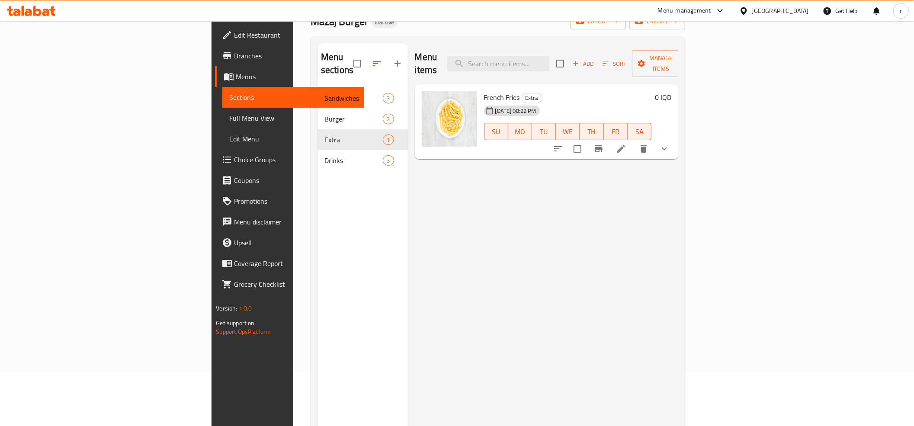
scroll to position [25, 0]
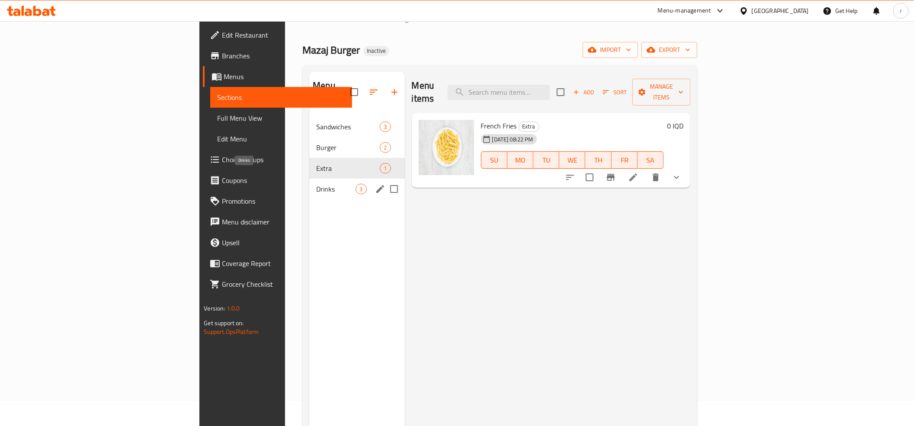
click at [316, 184] on span "Drinks" at bounding box center [335, 189] width 39 height 10
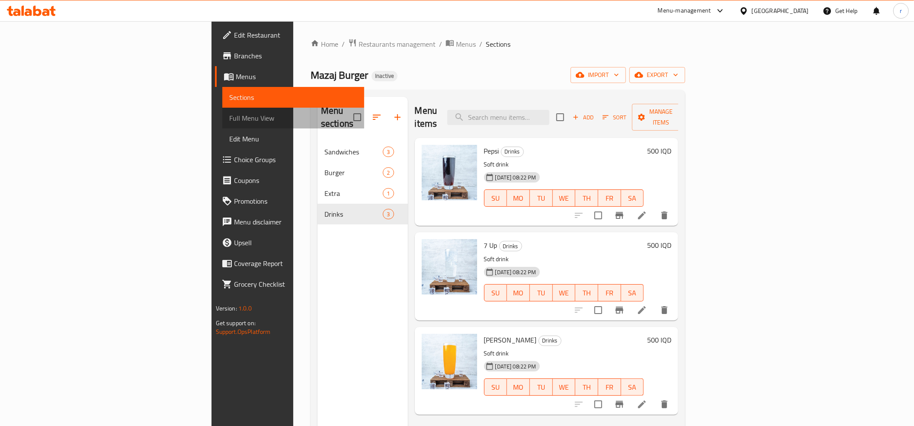
click at [229, 118] on span "Full Menu View" at bounding box center [293, 118] width 128 height 10
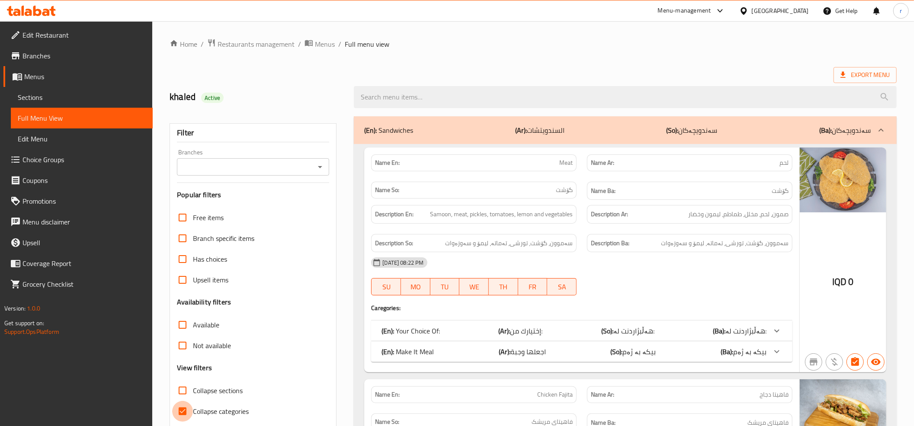
click at [186, 409] on input "Collapse categories" at bounding box center [182, 411] width 21 height 21
checkbox input "false"
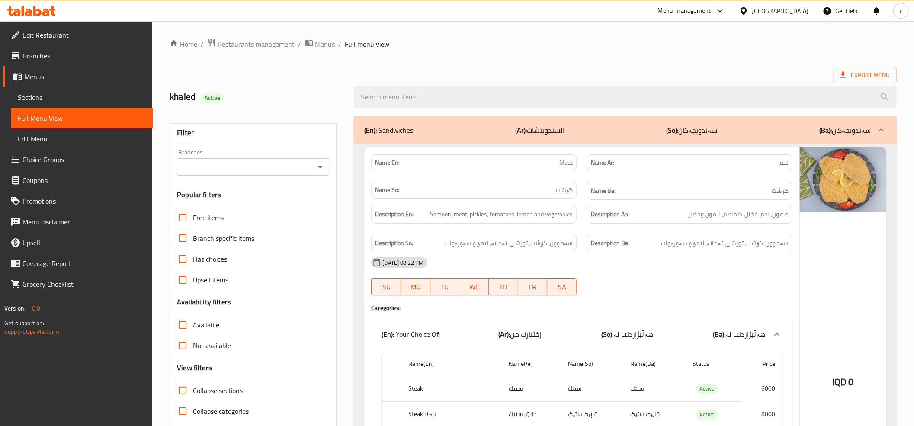
click at [319, 167] on icon "Open" at bounding box center [320, 167] width 4 height 2
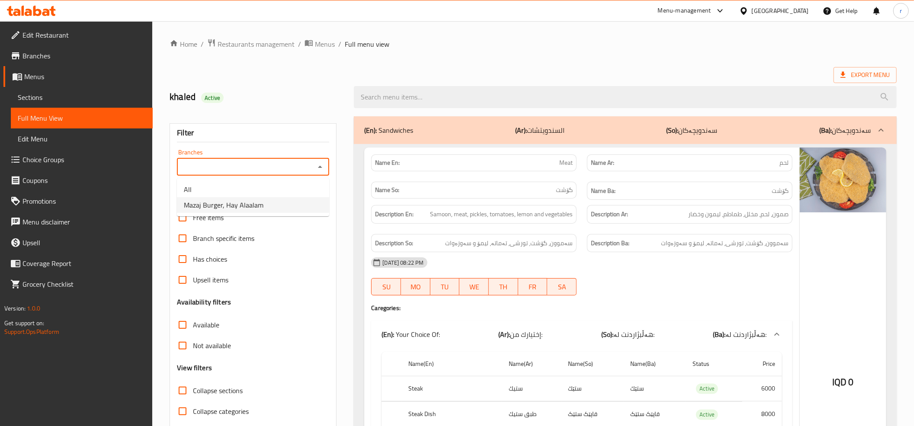
click at [301, 210] on li "Mazaj Burger, Hay Alaalam" at bounding box center [253, 205] width 152 height 16
type input "Mazaj Burger, Hay Alaalam"
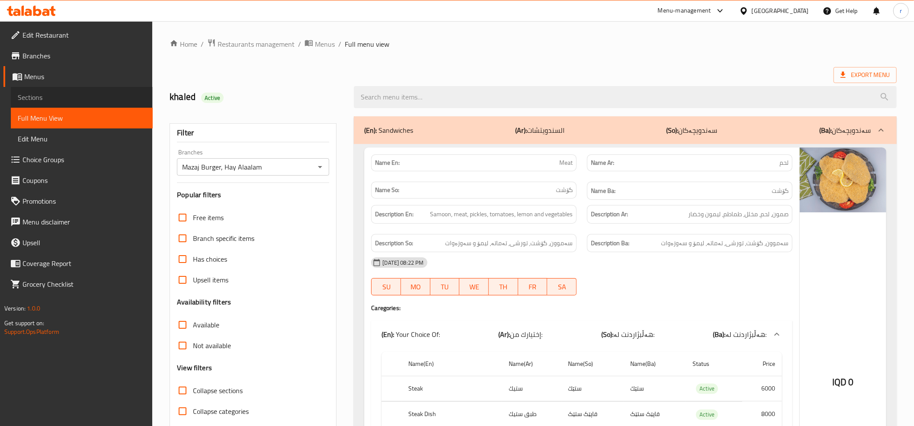
click at [80, 101] on span "Sections" at bounding box center [82, 97] width 128 height 10
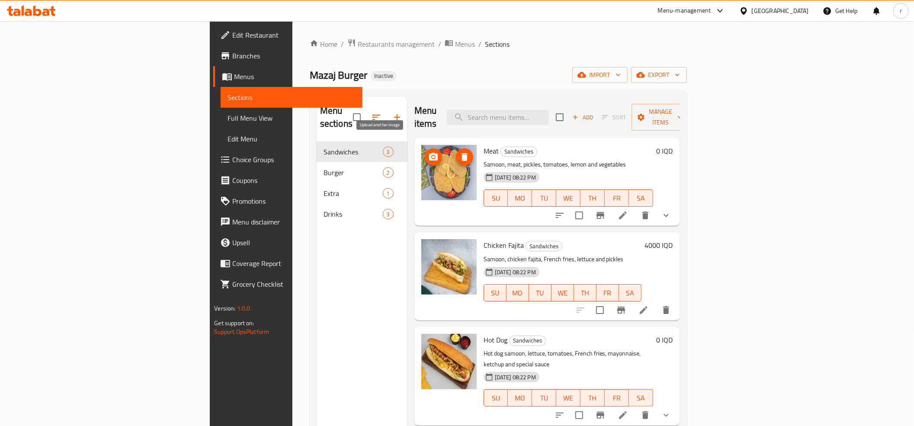
click at [425, 151] on button "upload picture" at bounding box center [433, 156] width 17 height 17
click at [425, 150] on button "upload picture" at bounding box center [433, 156] width 17 height 17
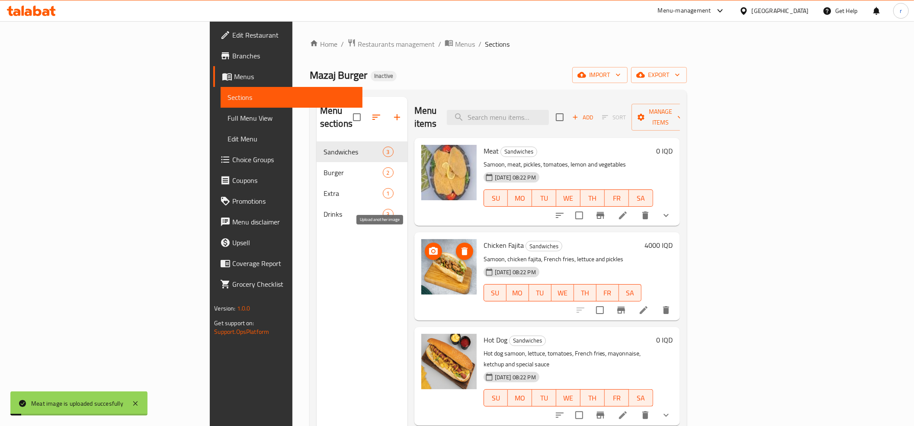
click at [428, 246] on icon "upload picture" at bounding box center [433, 251] width 10 height 10
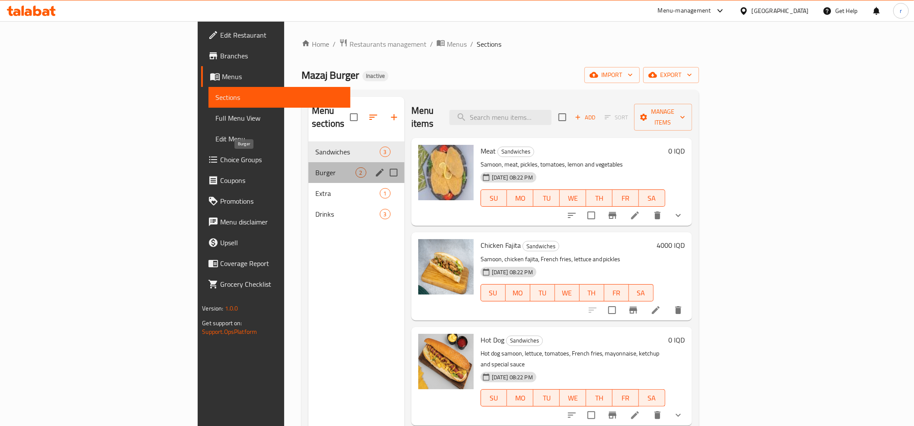
click at [315, 167] on span "Burger" at bounding box center [335, 172] width 40 height 10
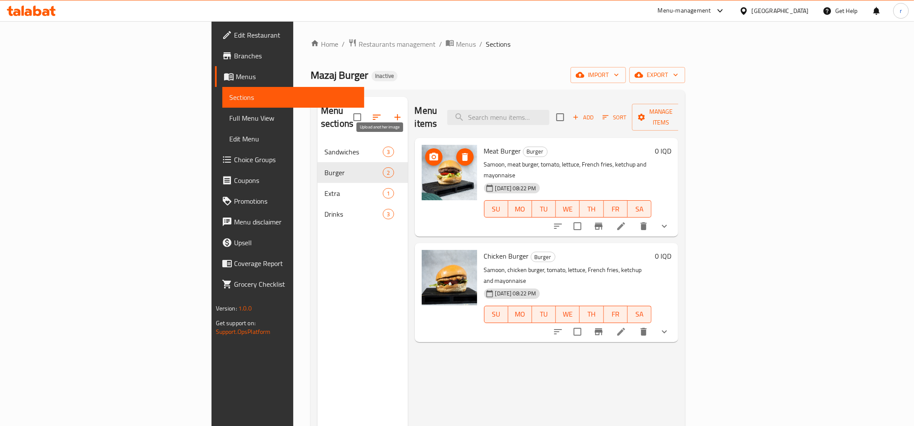
click at [429, 153] on icon "upload picture" at bounding box center [433, 157] width 9 height 8
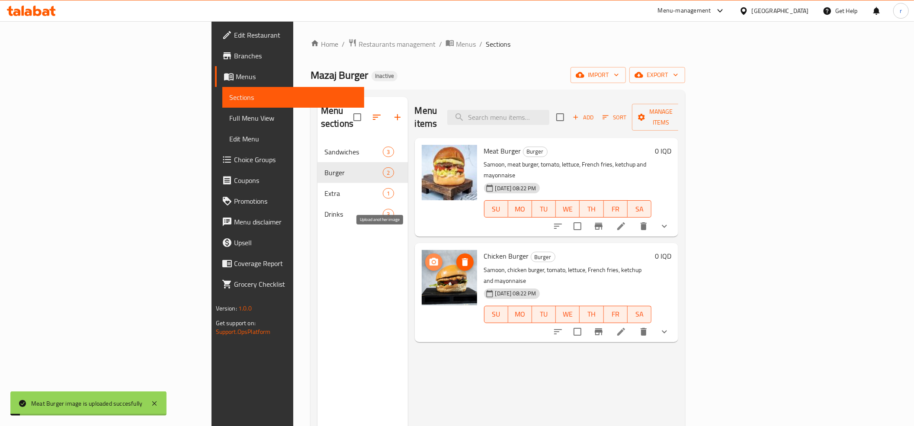
click at [429, 258] on icon "upload picture" at bounding box center [433, 262] width 9 height 8
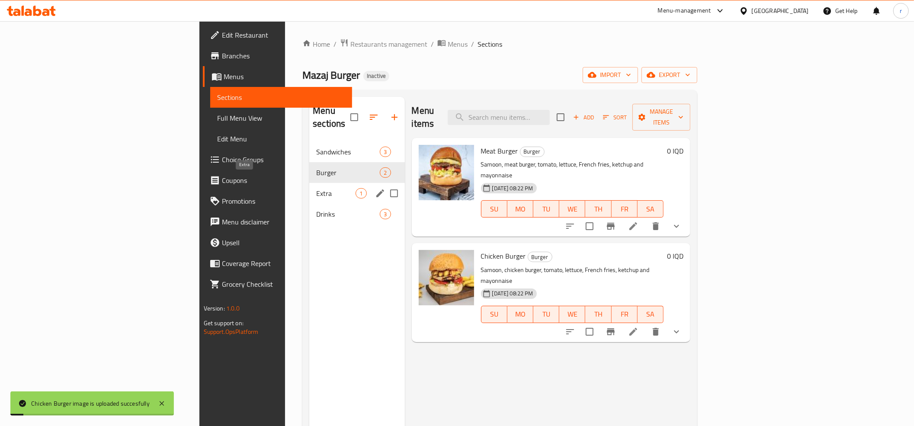
click at [316, 188] on span "Extra" at bounding box center [335, 193] width 39 height 10
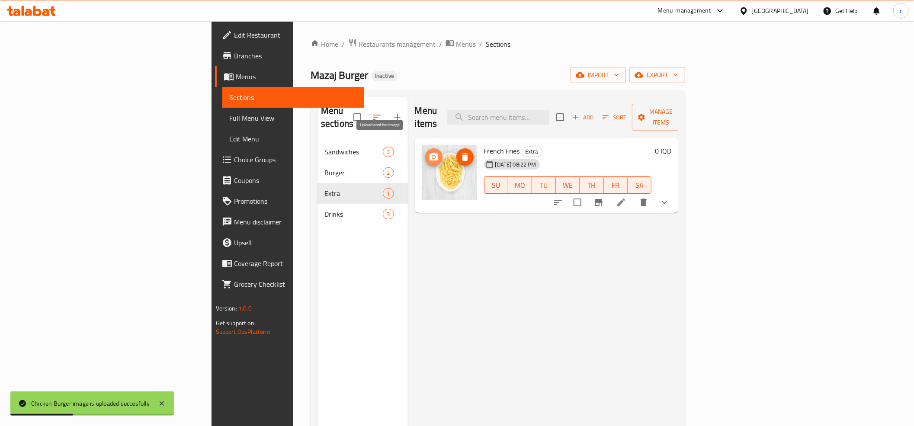
click at [429, 152] on icon "upload picture" at bounding box center [434, 157] width 10 height 10
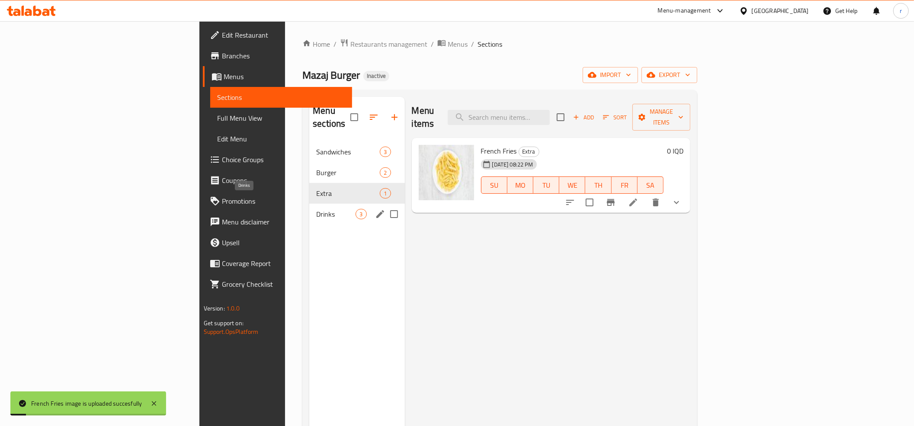
click at [316, 209] on span "Drinks" at bounding box center [335, 214] width 39 height 10
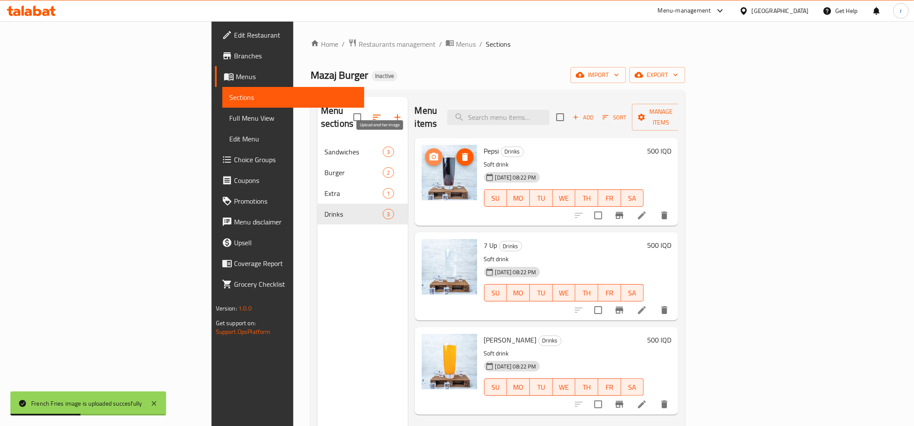
click at [429, 153] on icon "upload picture" at bounding box center [433, 157] width 9 height 8
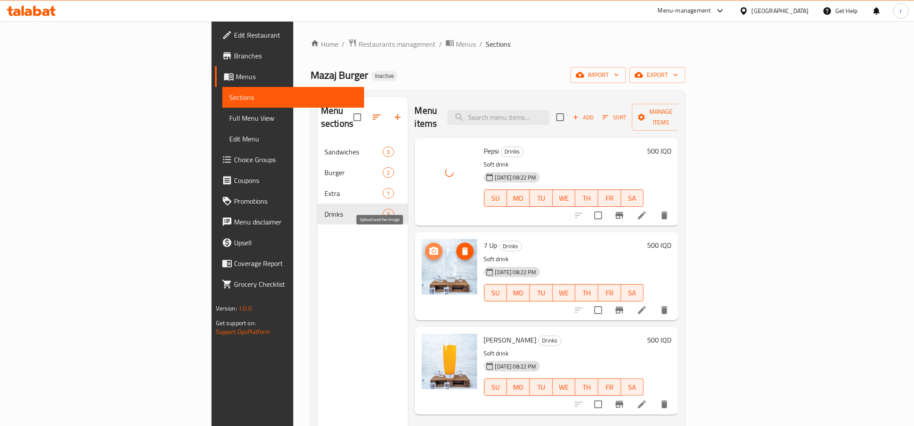
click at [429, 247] on icon "upload picture" at bounding box center [433, 251] width 9 height 8
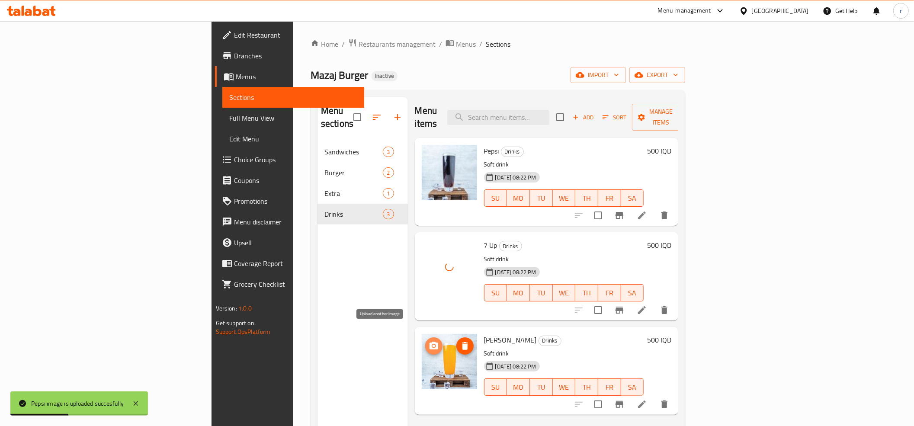
click at [429, 342] on icon "upload picture" at bounding box center [433, 346] width 9 height 8
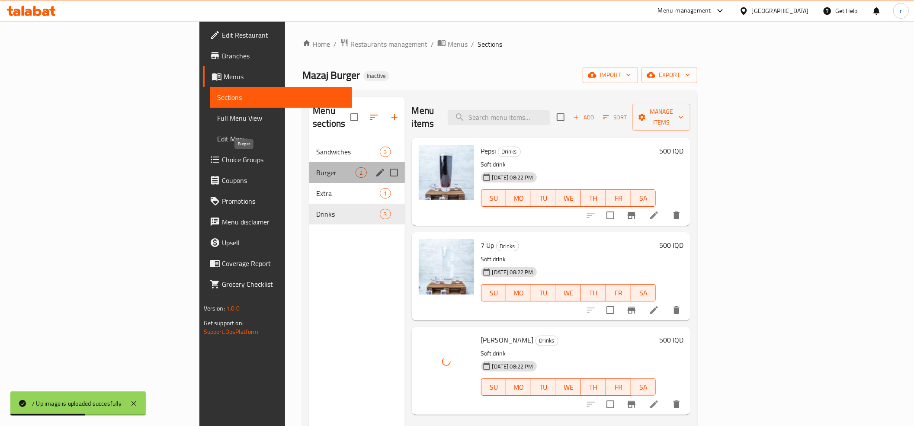
click at [316, 167] on span "Burger" at bounding box center [335, 172] width 39 height 10
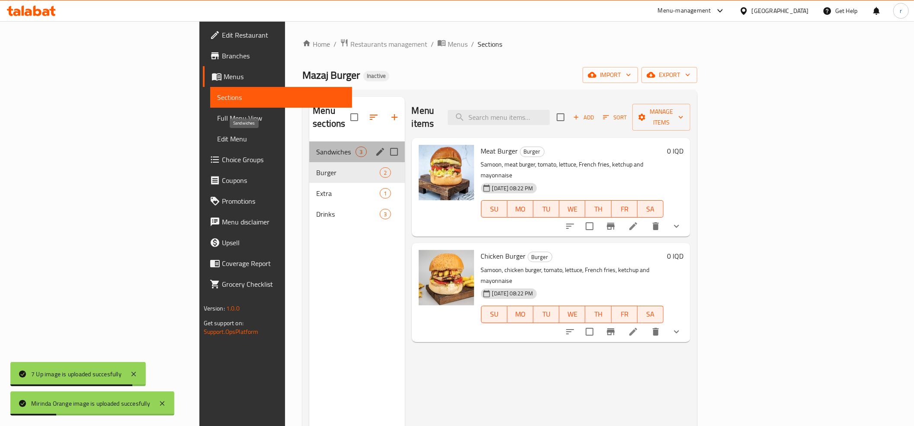
click at [316, 147] on span "Sandwiches" at bounding box center [335, 152] width 39 height 10
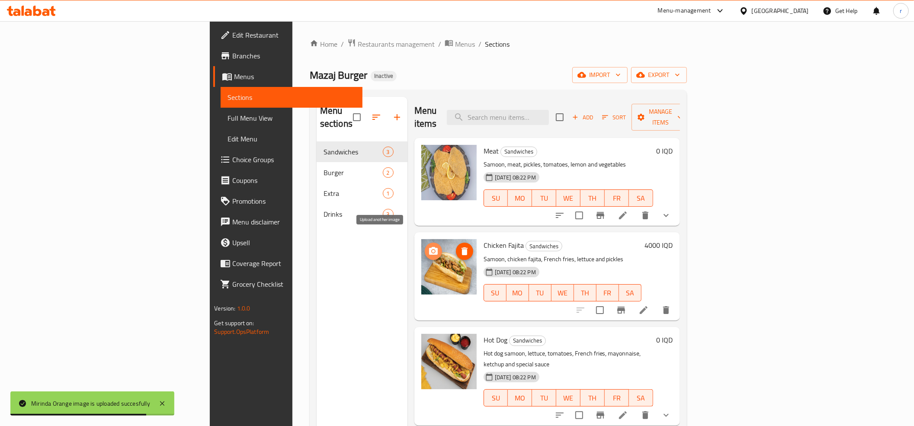
click at [429, 247] on icon "upload picture" at bounding box center [433, 251] width 9 height 8
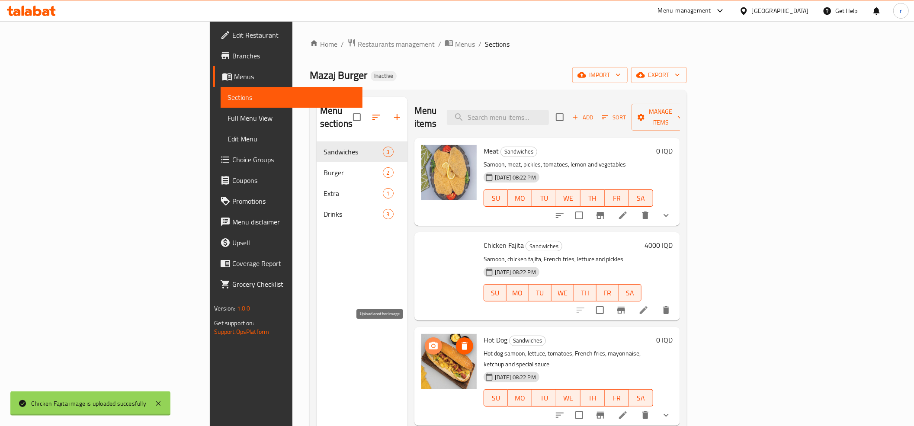
click at [428, 341] on icon "upload picture" at bounding box center [433, 346] width 10 height 10
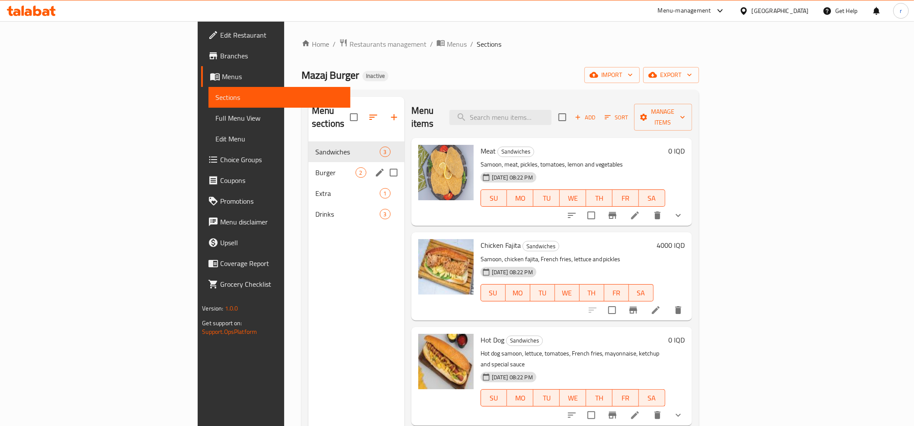
click at [308, 162] on div "Burger 2" at bounding box center [356, 172] width 96 height 21
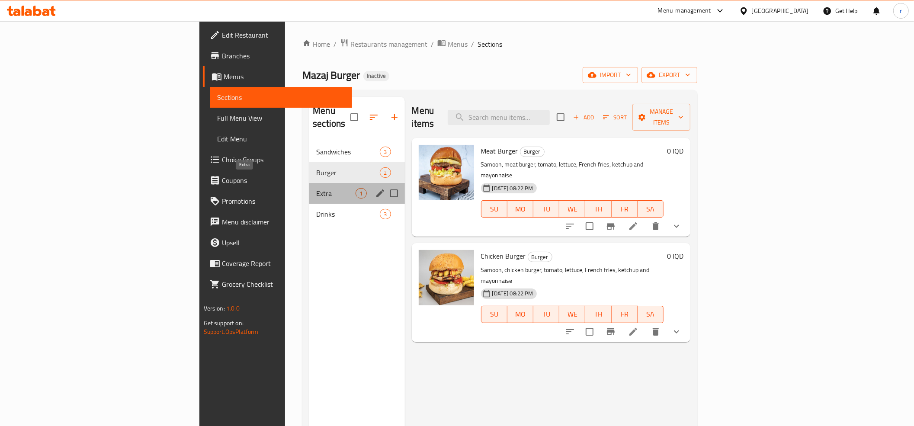
click at [316, 188] on span "Extra" at bounding box center [335, 193] width 39 height 10
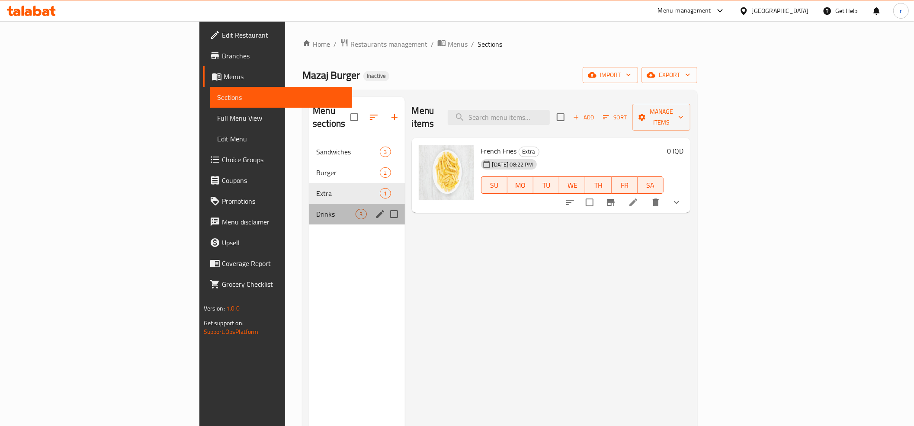
click at [309, 204] on div "Drinks 3" at bounding box center [356, 214] width 95 height 21
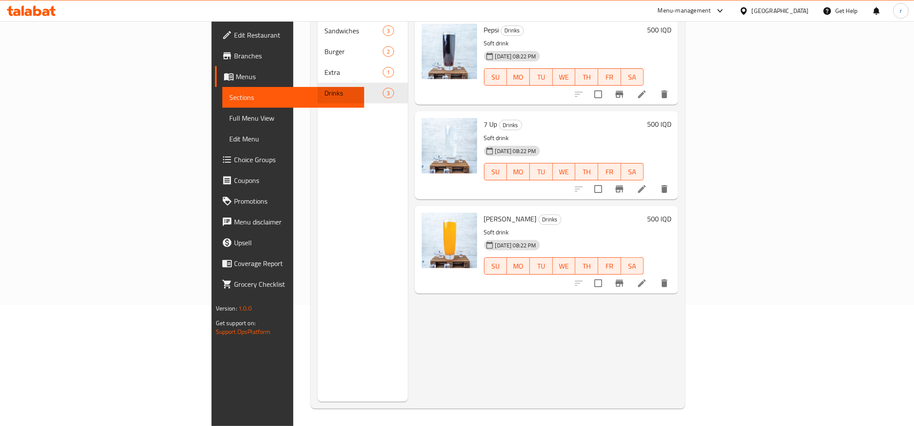
scroll to position [122, 0]
click at [222, 111] on link "Full Menu View" at bounding box center [293, 118] width 142 height 21
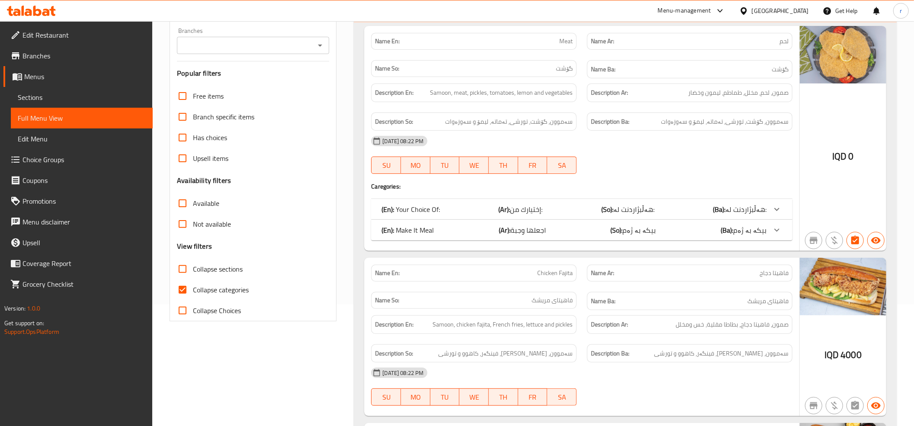
click at [184, 291] on input "Collapse categories" at bounding box center [182, 289] width 21 height 21
checkbox input "false"
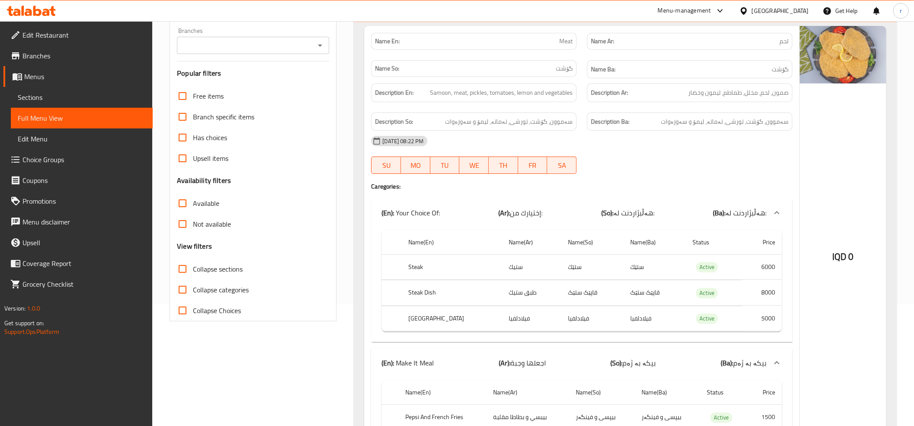
click at [322, 47] on icon "Open" at bounding box center [320, 45] width 10 height 10
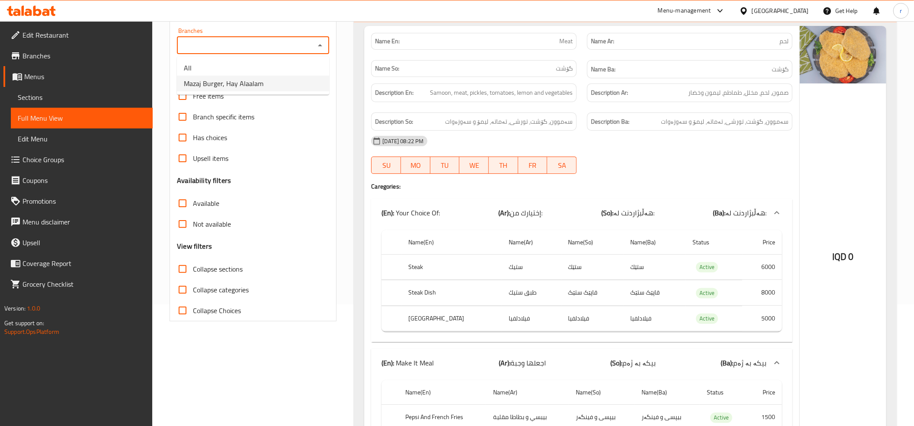
click at [305, 90] on li "Mazaj Burger, Hay Alaalam" at bounding box center [253, 84] width 152 height 16
type input "Mazaj Burger, Hay Alaalam"
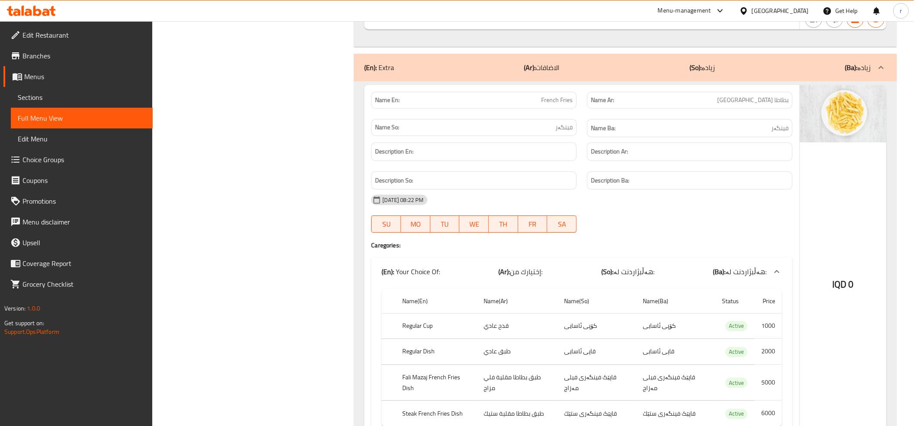
scroll to position [2123, 0]
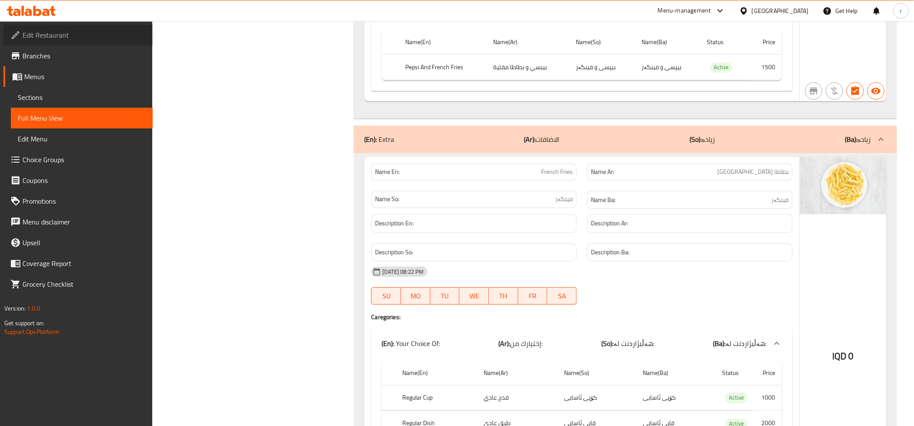
click at [88, 30] on span "Edit Restaurant" at bounding box center [83, 35] width 123 height 10
